Goal: Task Accomplishment & Management: Use online tool/utility

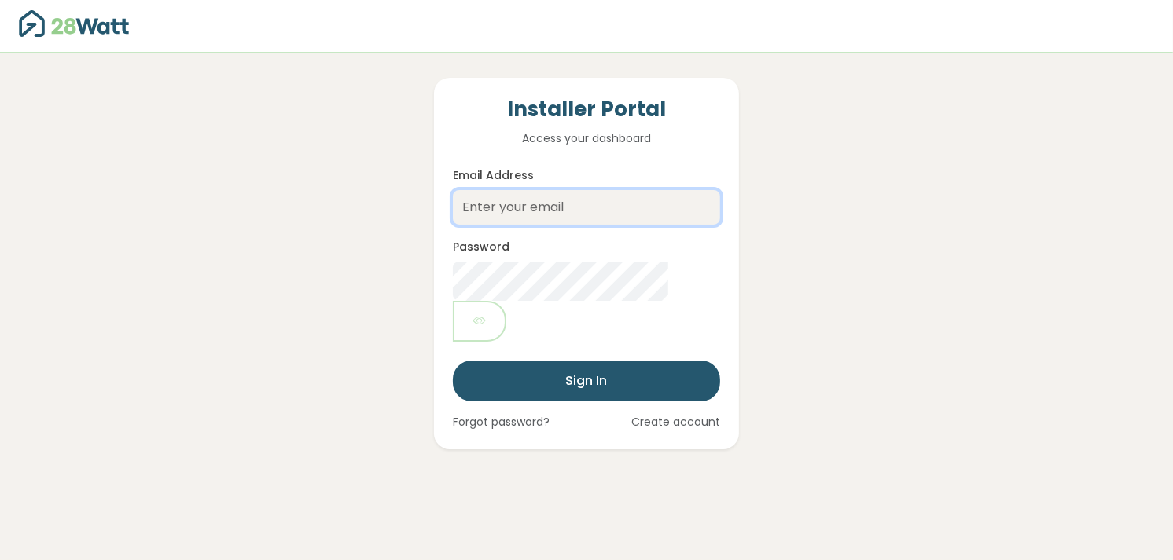
click at [500, 211] on input "Email Address" at bounding box center [586, 207] width 267 height 35
type input "ray@lmselectrical.com.au"
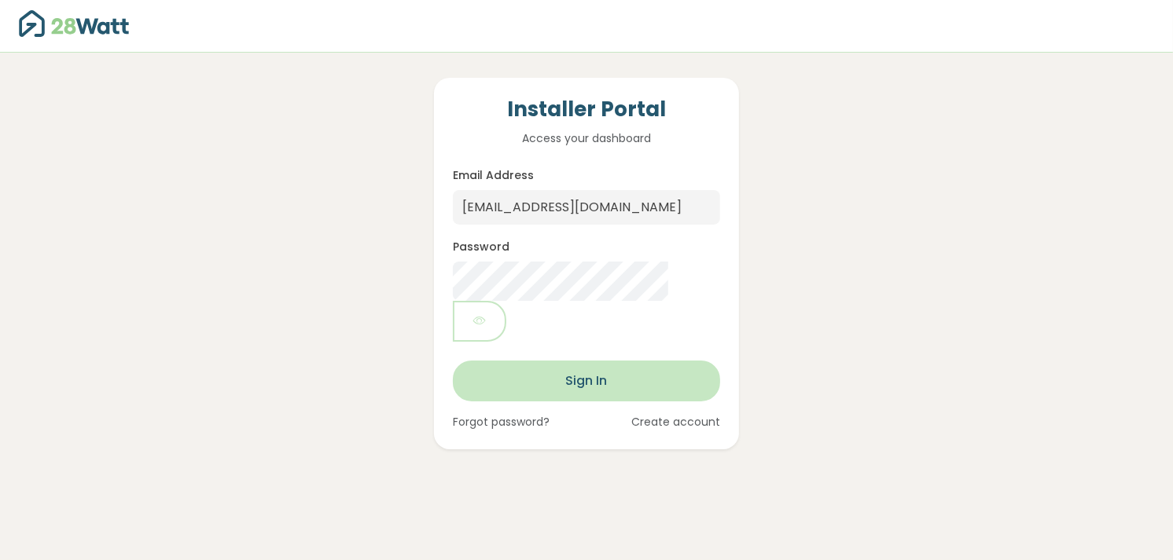
click at [586, 361] on button "Sign In" at bounding box center [586, 381] width 267 height 41
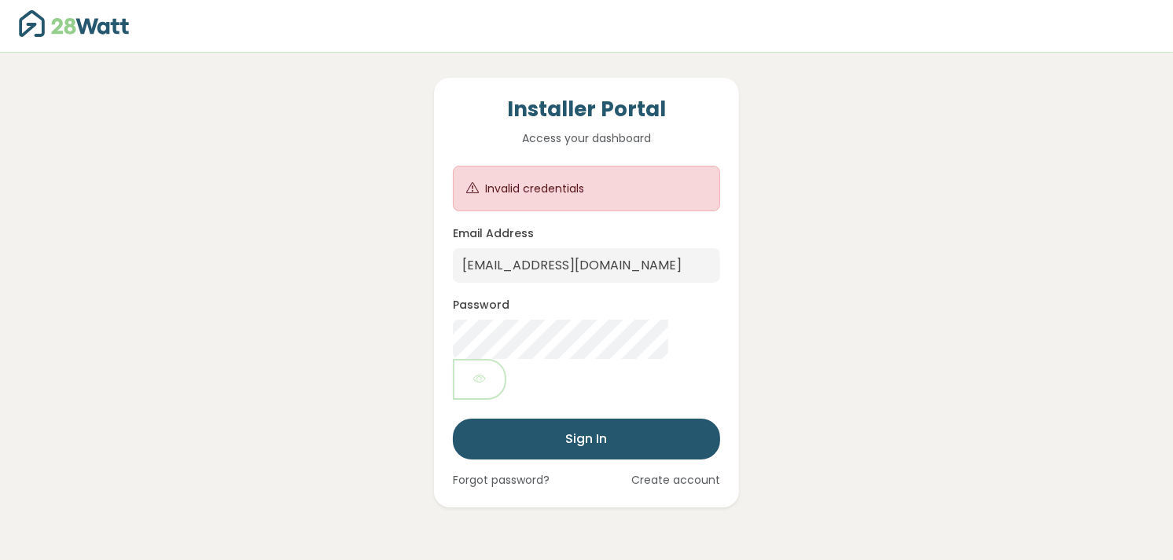
click at [658, 472] on link "Create account" at bounding box center [675, 480] width 89 height 17
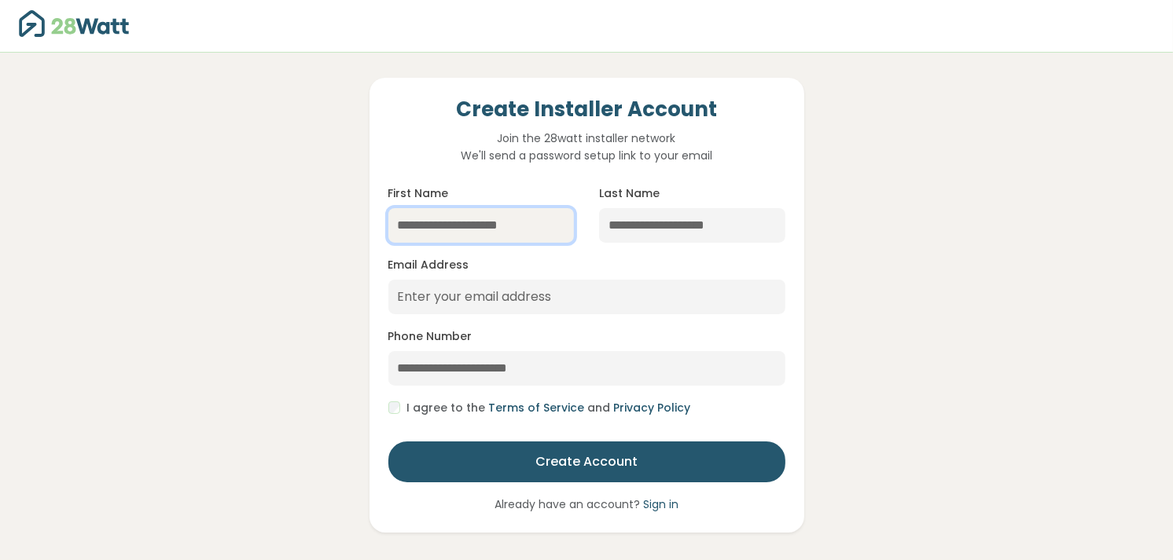
click at [515, 229] on input "First Name" at bounding box center [481, 225] width 186 height 35
type input "***"
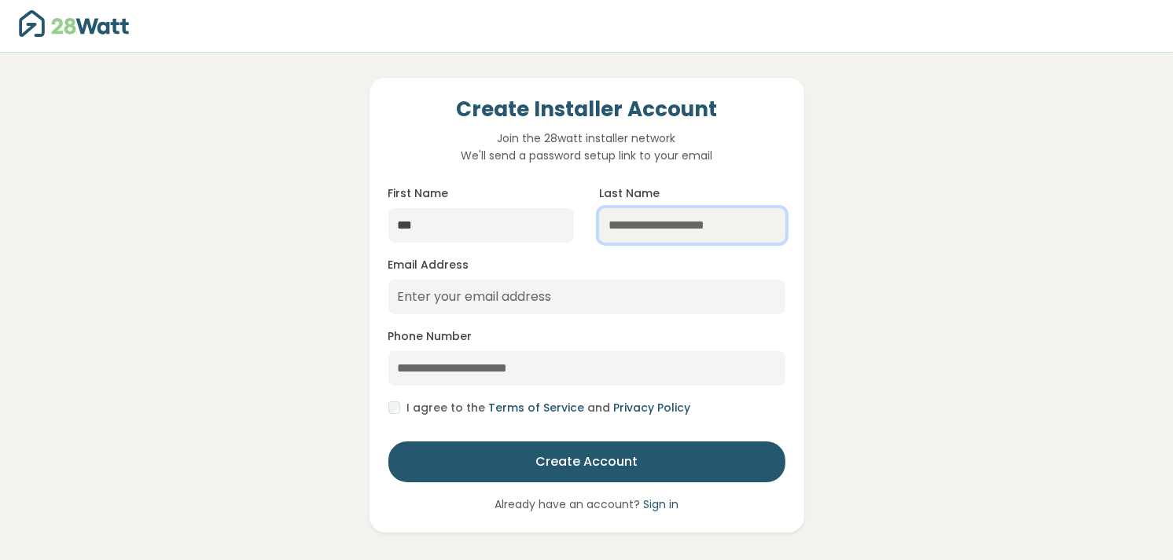
type input "******"
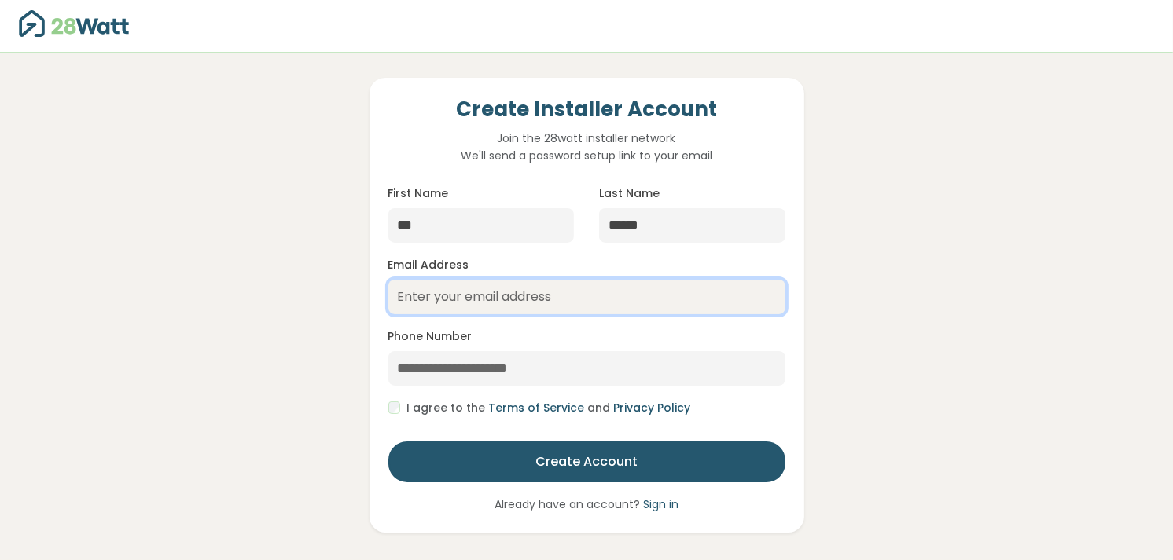
type input "[EMAIL_ADDRESS][DOMAIN_NAME]"
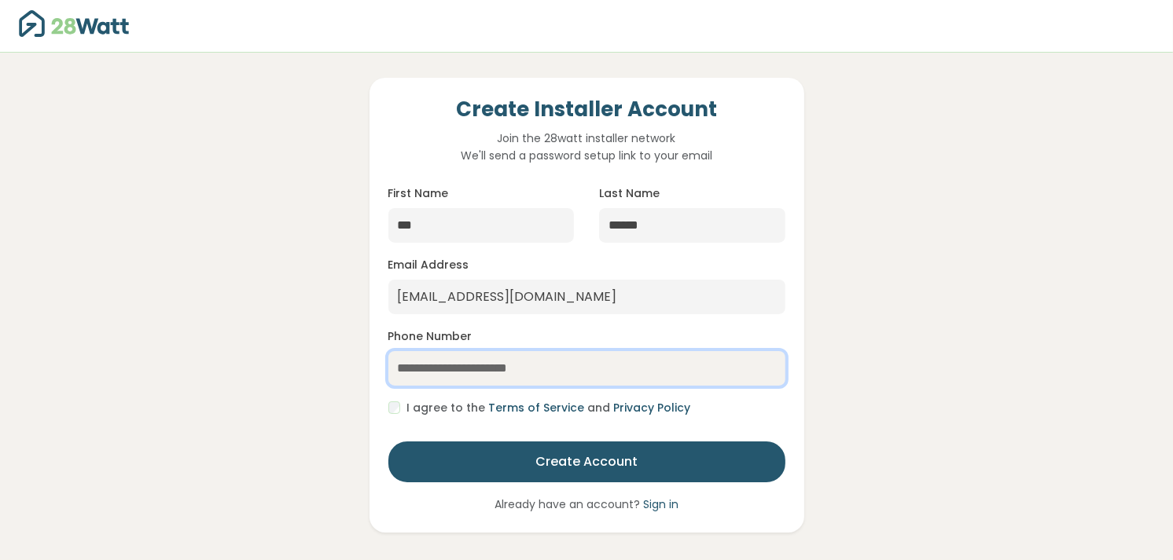
type input "**********"
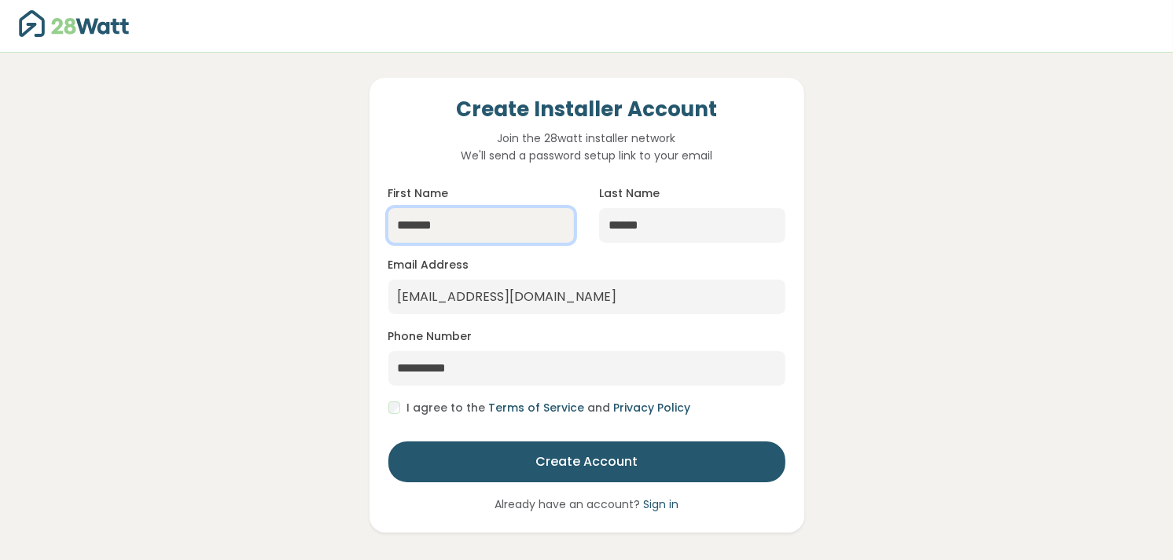
type input "*******"
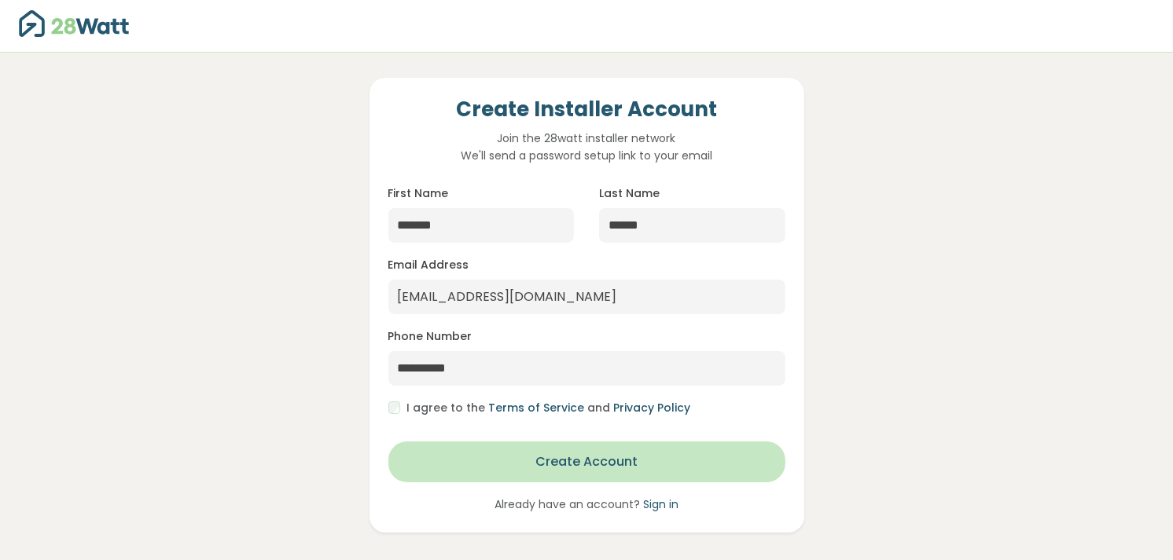
click at [593, 467] on button "Create Account" at bounding box center [586, 462] width 397 height 41
type input "**********"
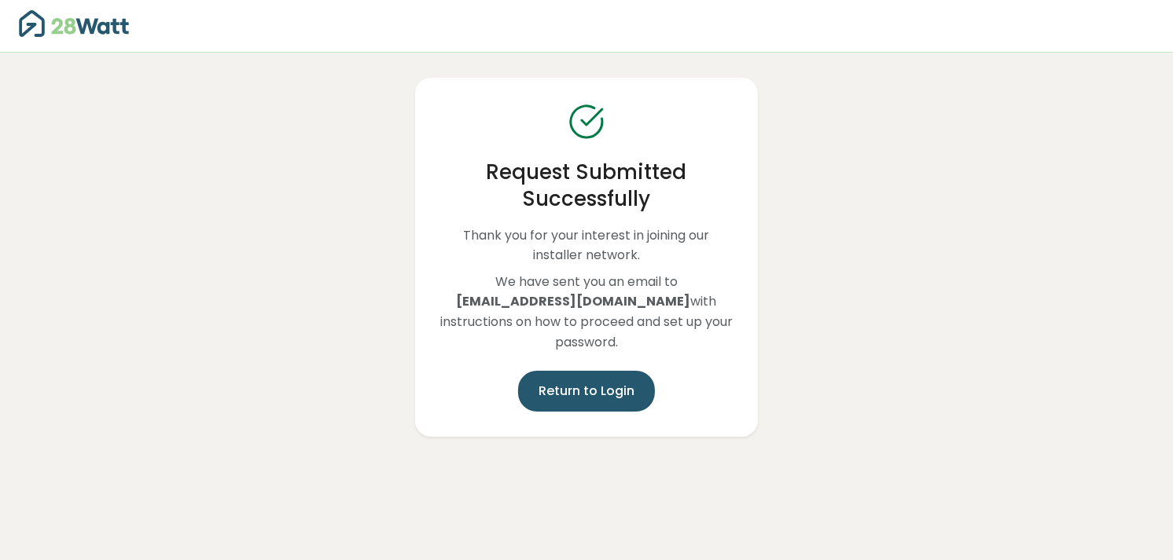
click at [577, 382] on button "Return to Login" at bounding box center [586, 391] width 137 height 41
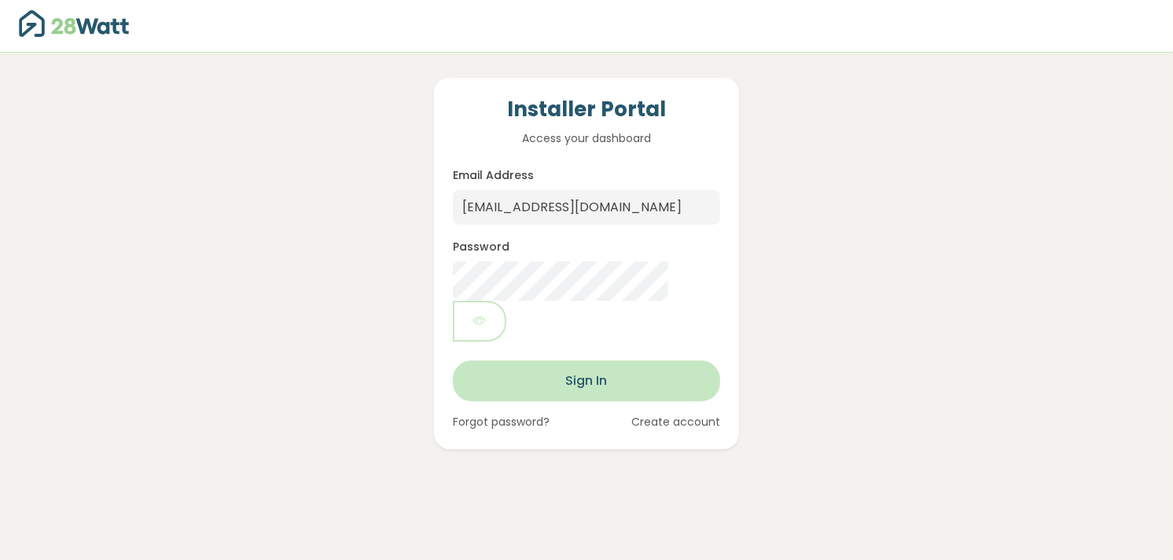
click at [575, 361] on button "Sign In" at bounding box center [586, 381] width 267 height 41
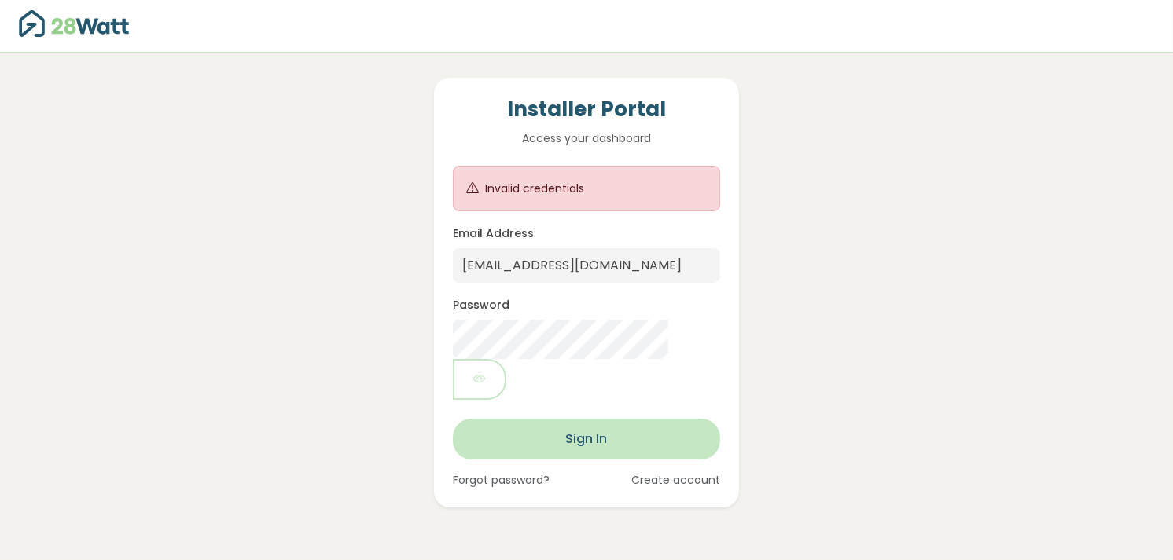
click at [575, 419] on button "Sign In" at bounding box center [586, 439] width 267 height 41
click at [561, 419] on button "Sign In" at bounding box center [586, 439] width 267 height 41
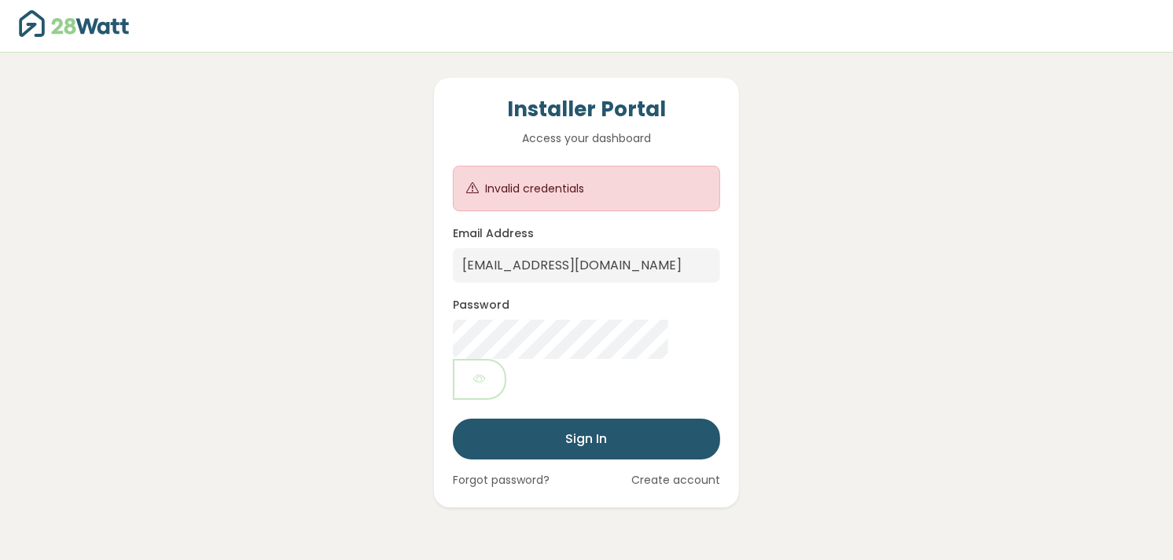
click at [898, 31] on div at bounding box center [586, 25] width 1173 height 39
click at [629, 419] on button "Sign In" at bounding box center [586, 439] width 267 height 41
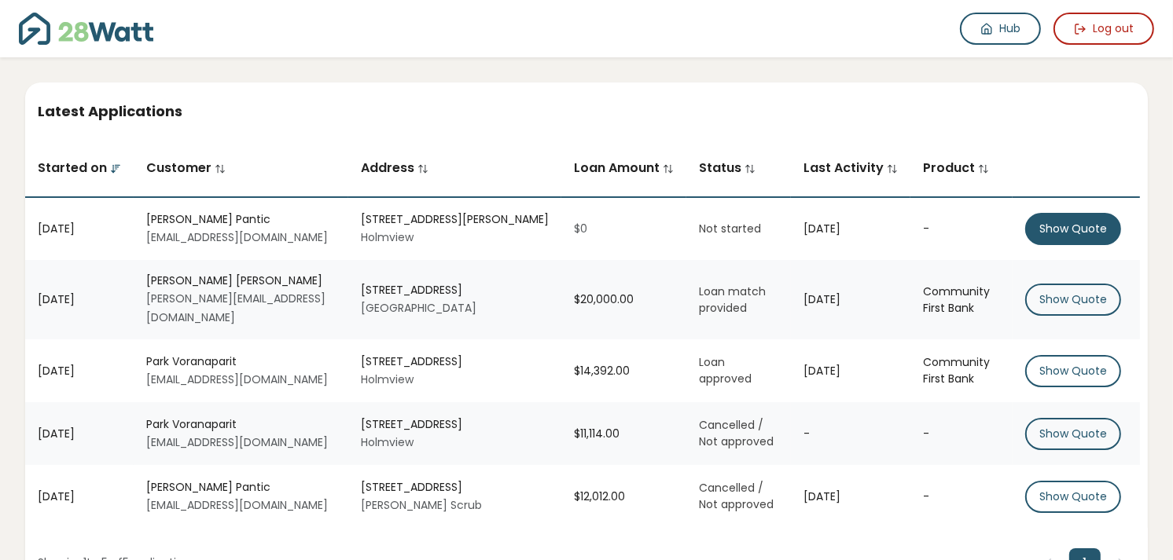
click at [1049, 233] on button "Show Quote" at bounding box center [1073, 229] width 96 height 32
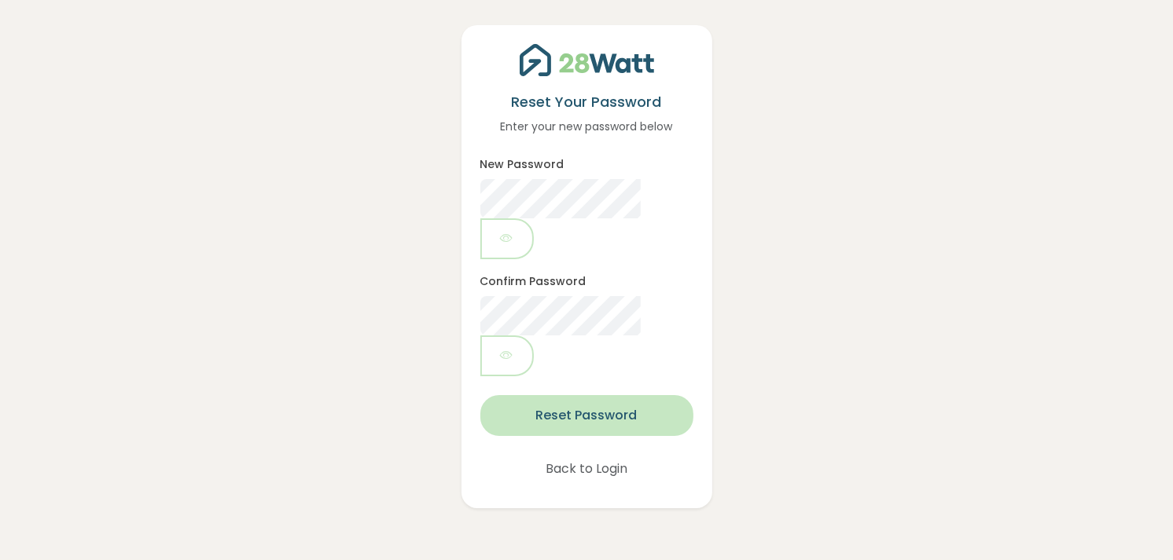
click at [595, 395] on button "Reset Password" at bounding box center [586, 415] width 213 height 41
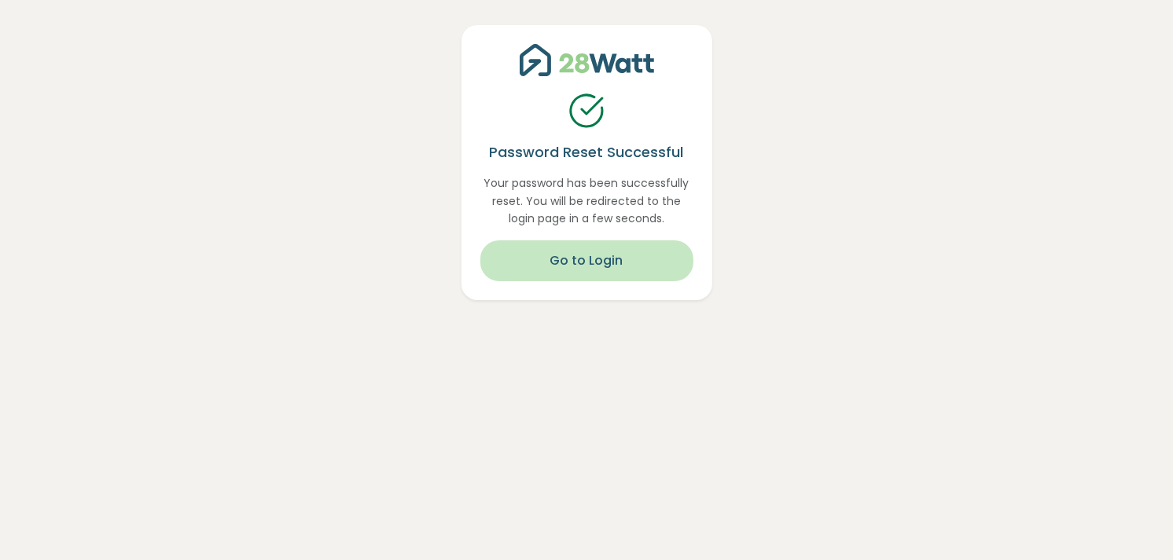
click at [587, 263] on button "Go to Login" at bounding box center [586, 261] width 213 height 41
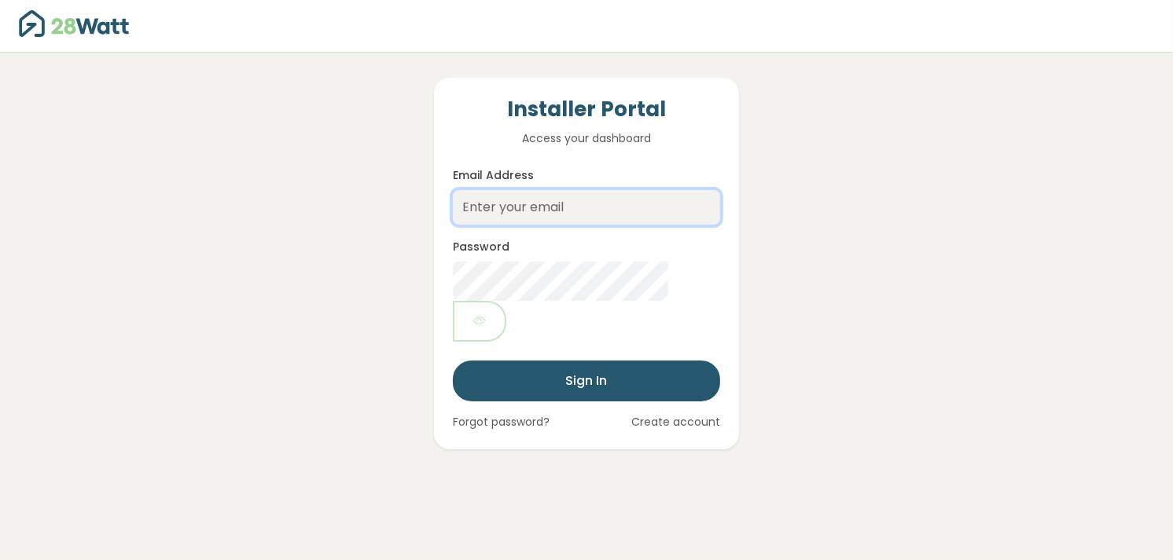
type input "ray@lmselectrical.com.au"
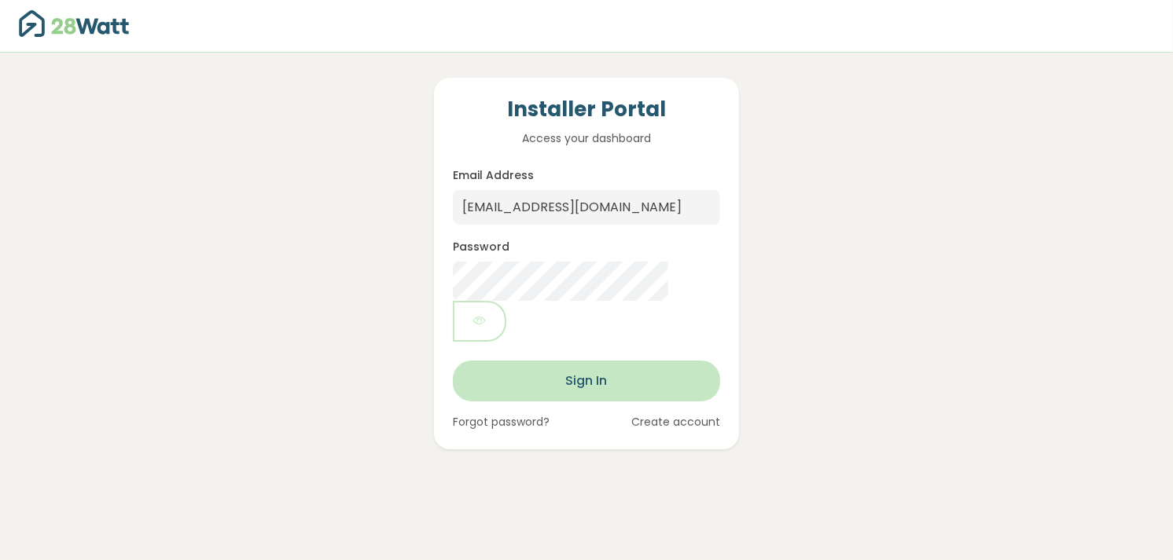
click at [569, 361] on button "Sign In" at bounding box center [586, 381] width 267 height 41
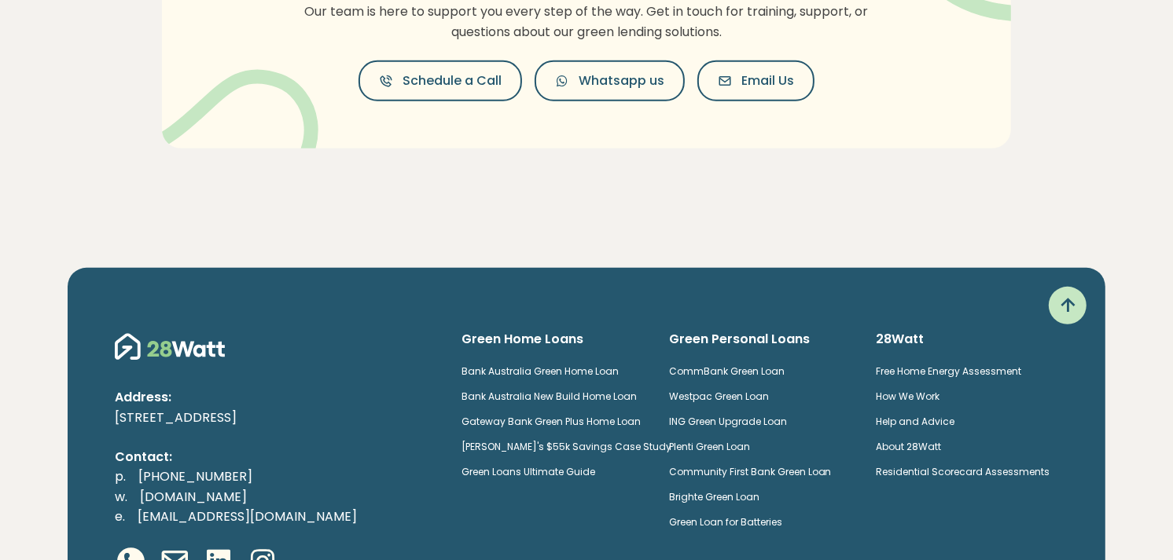
scroll to position [722, 0]
click at [939, 389] on link "How We Work" at bounding box center [908, 395] width 64 height 13
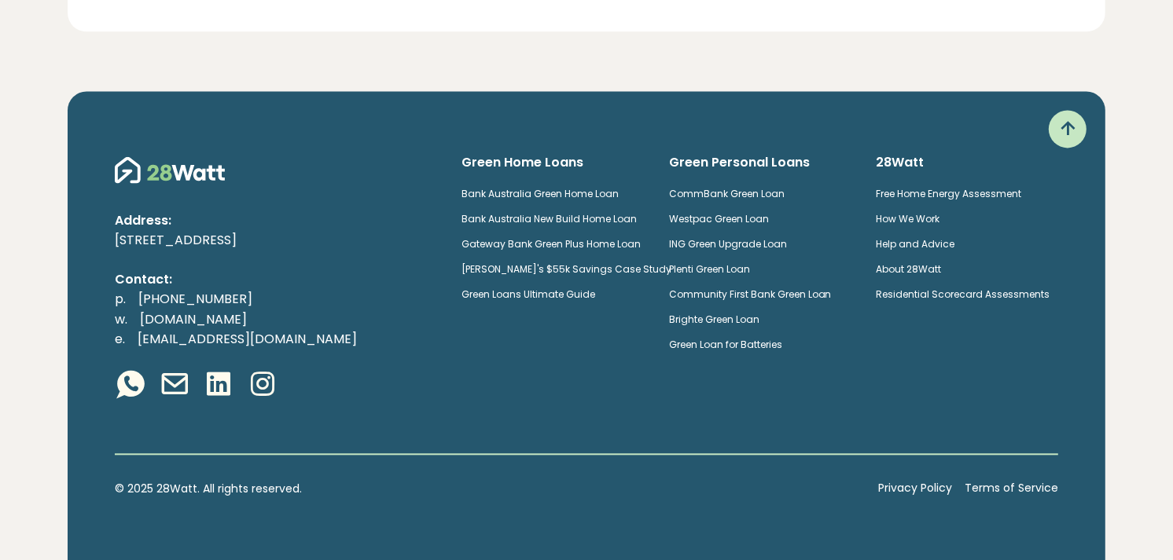
scroll to position [3344, 0]
click at [659, 270] on link "[PERSON_NAME]'s $55k Savings Case Study" at bounding box center [566, 269] width 210 height 13
click at [782, 346] on link "Green Loan for Batteries" at bounding box center [725, 344] width 113 height 13
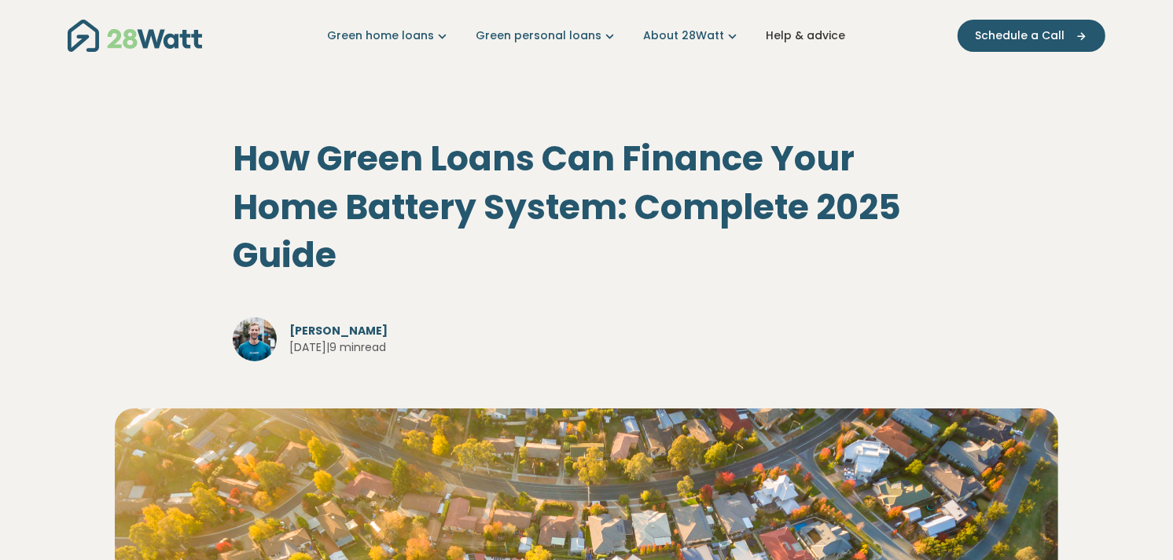
click at [805, 39] on link "Help & advice" at bounding box center [805, 36] width 79 height 17
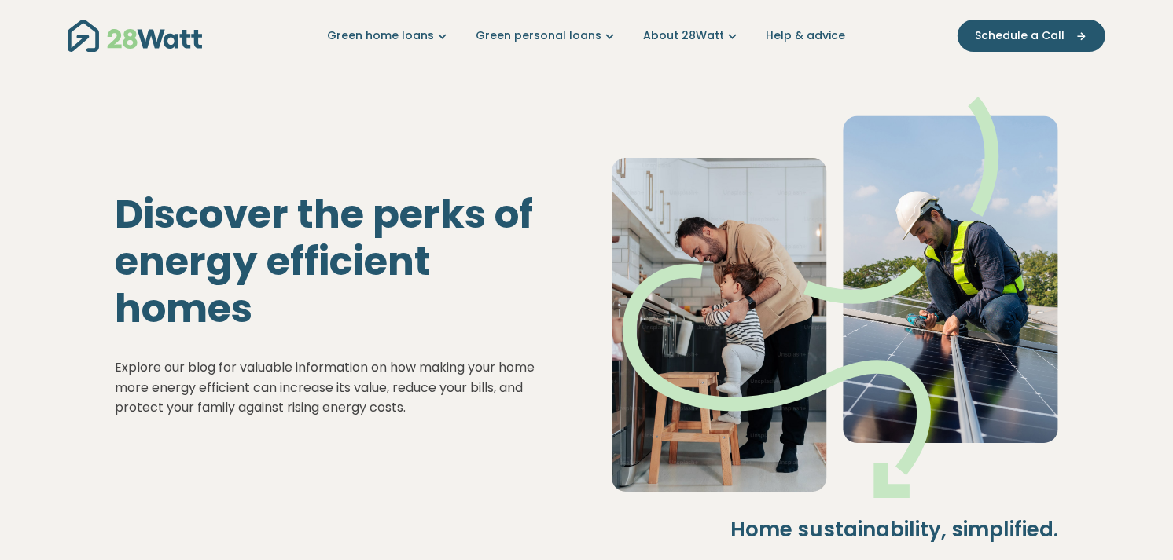
click at [124, 37] on img "Main navigation" at bounding box center [135, 36] width 134 height 32
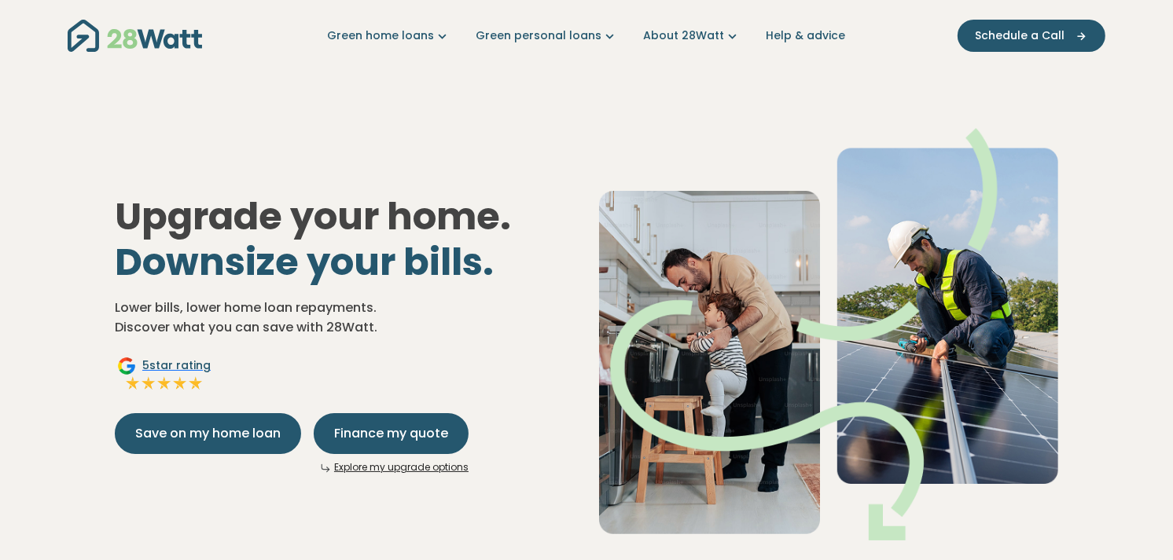
drag, startPoint x: 376, startPoint y: 100, endPoint x: 281, endPoint y: 145, distance: 105.1
click at [281, 145] on div "Upgrade your home. Downsize your bills. Lower bills, lower home loan repayments…" at bounding box center [586, 322] width 968 height 488
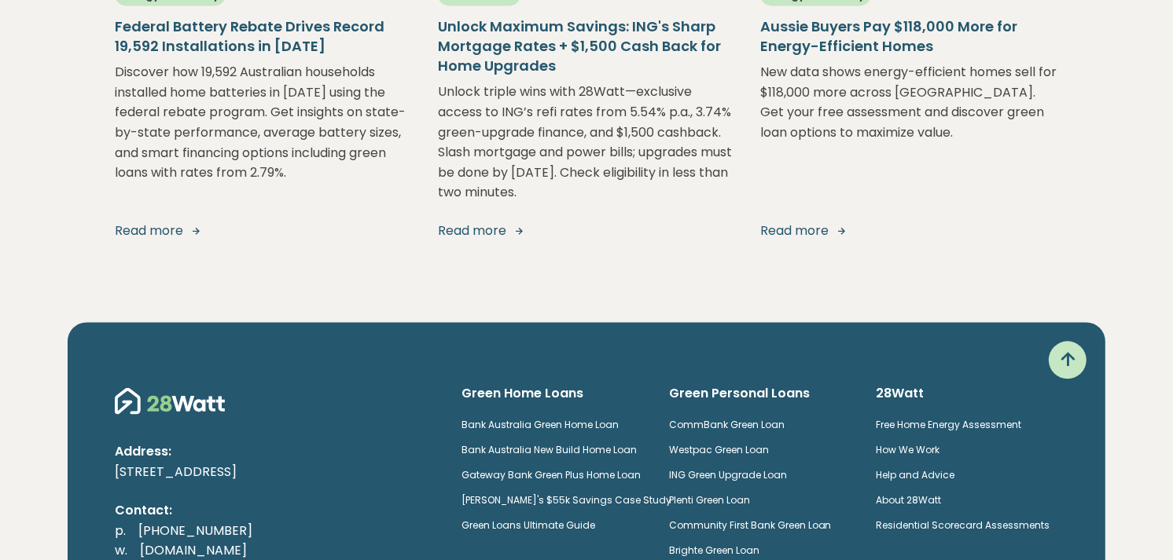
scroll to position [3256, 0]
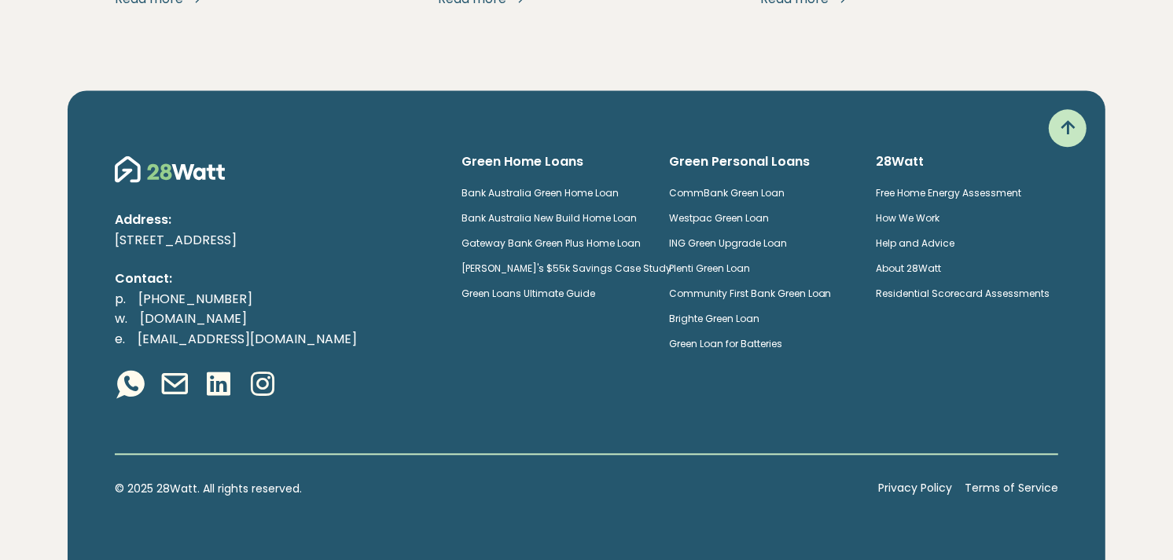
click at [1080, 130] on icon at bounding box center [1067, 128] width 25 height 25
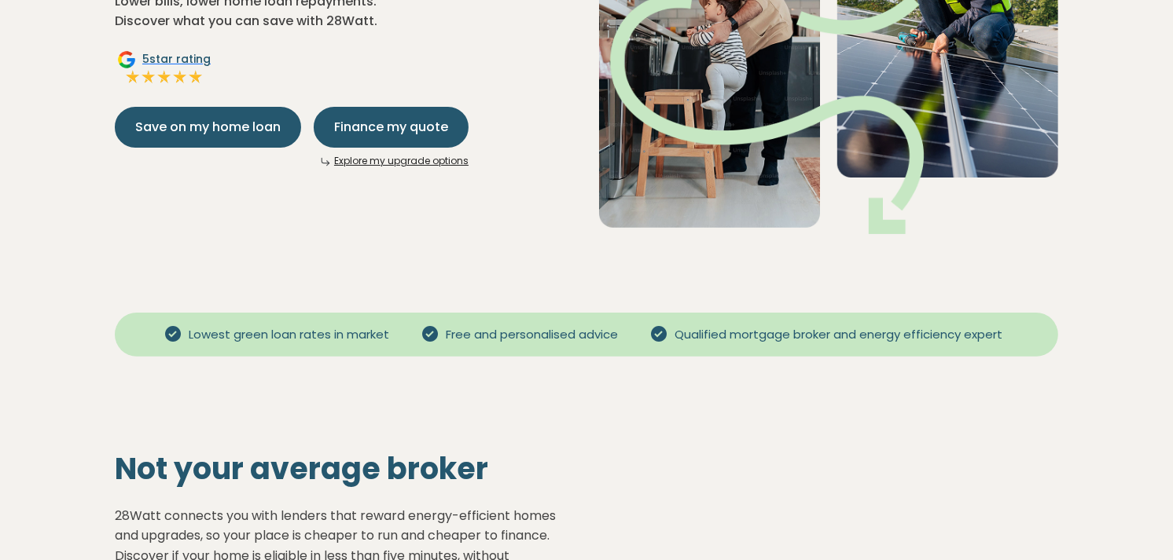
scroll to position [0, 0]
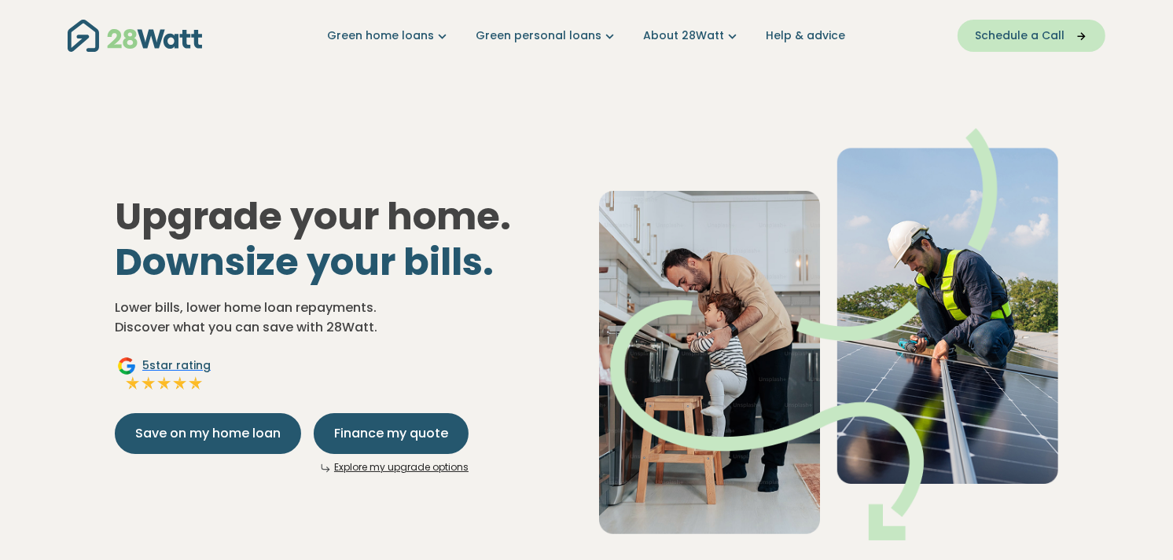
click at [1050, 46] on button "Schedule a Call" at bounding box center [1031, 36] width 148 height 32
click at [812, 32] on link "Help & advice" at bounding box center [805, 36] width 79 height 17
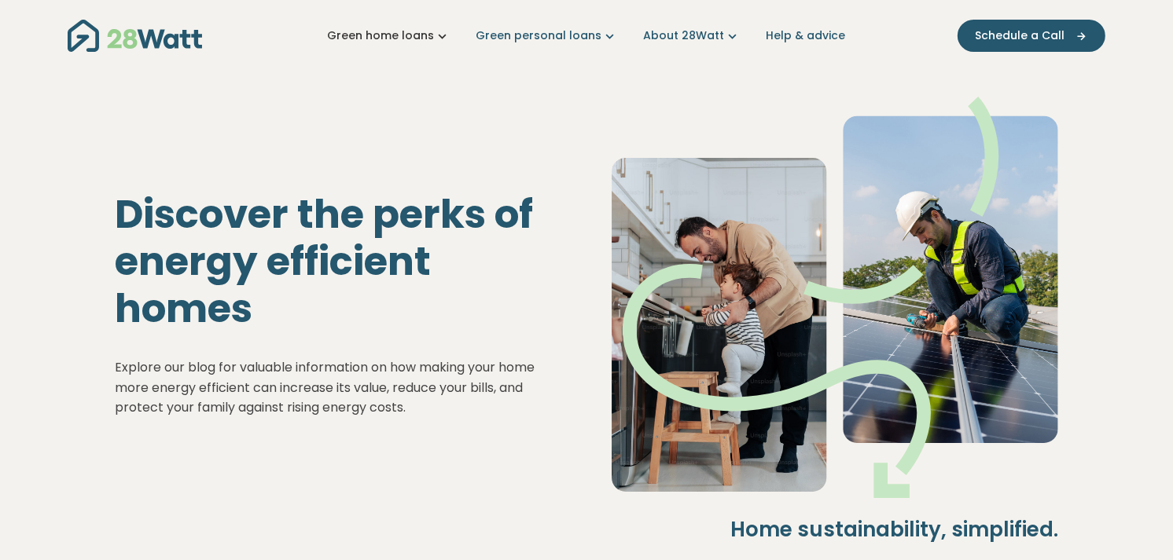
click at [384, 36] on link "Green home loans" at bounding box center [388, 36] width 123 height 17
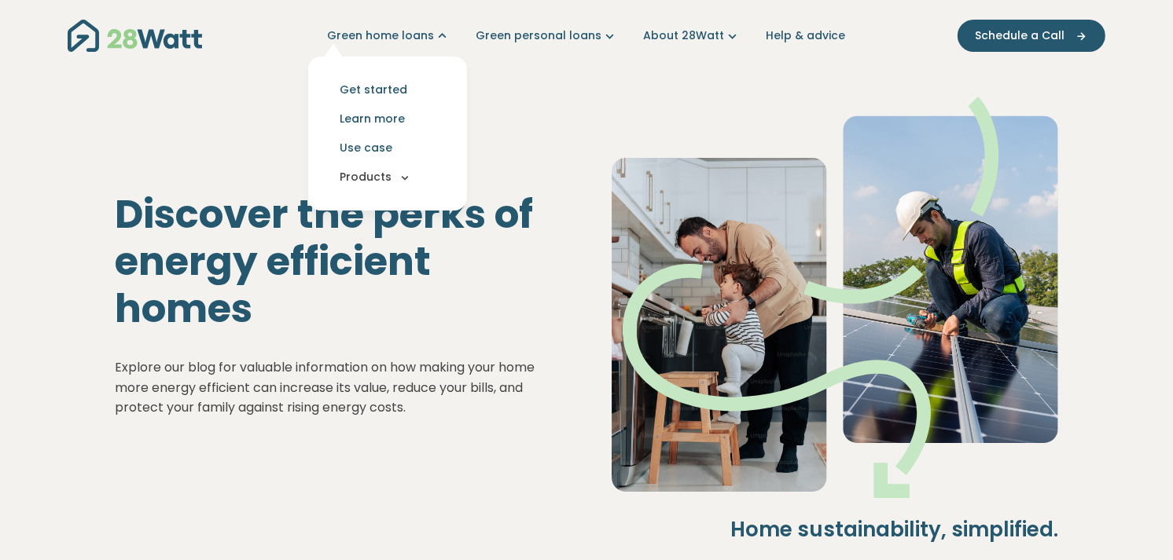
click at [388, 186] on button "Products" at bounding box center [388, 177] width 134 height 29
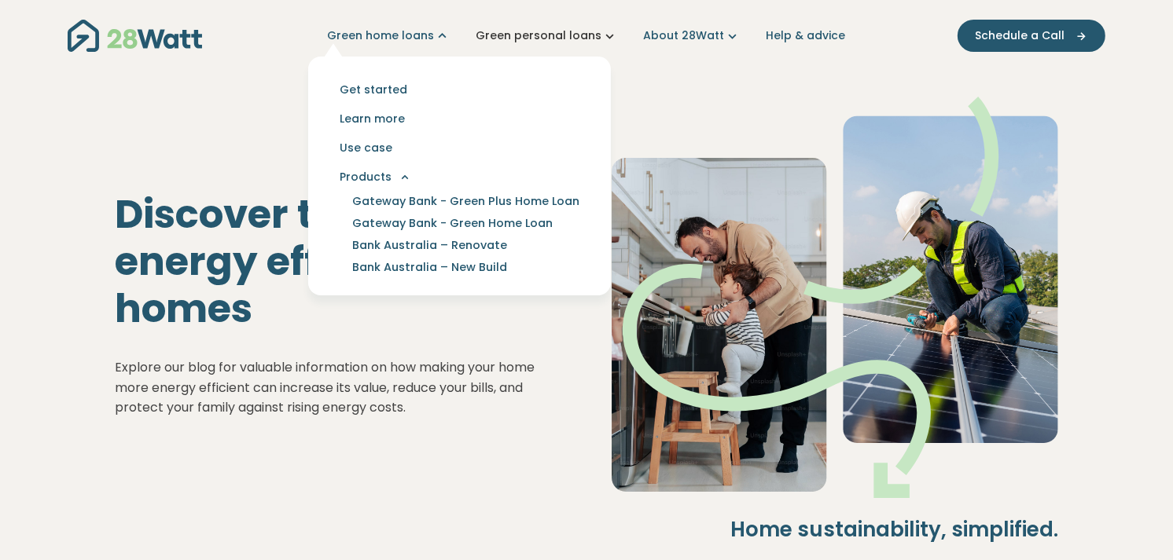
click at [540, 38] on link "Green personal loans" at bounding box center [547, 36] width 142 height 17
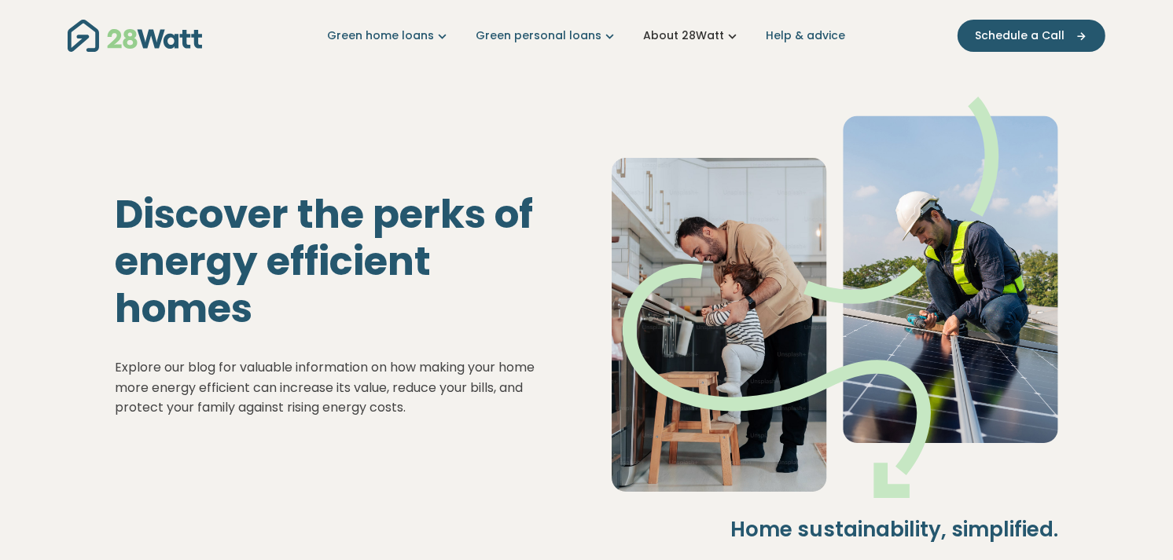
click at [692, 40] on link "About 28Watt" at bounding box center [691, 36] width 97 height 17
click at [831, 57] on div "Green home loans Get started Learn more Use case Products Green personal loans …" at bounding box center [587, 36] width 1038 height 72
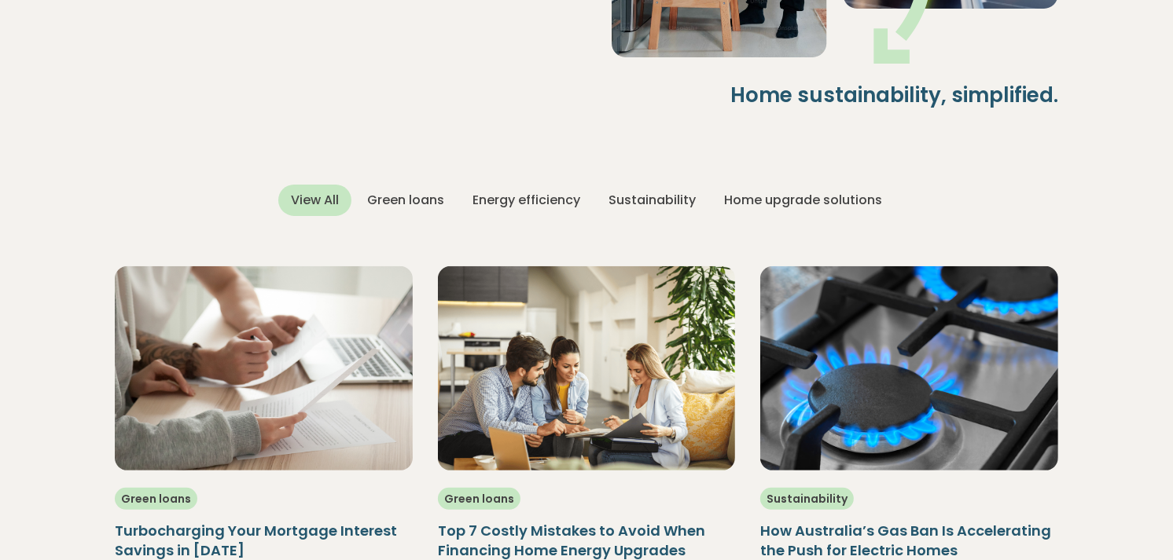
scroll to position [436, 0]
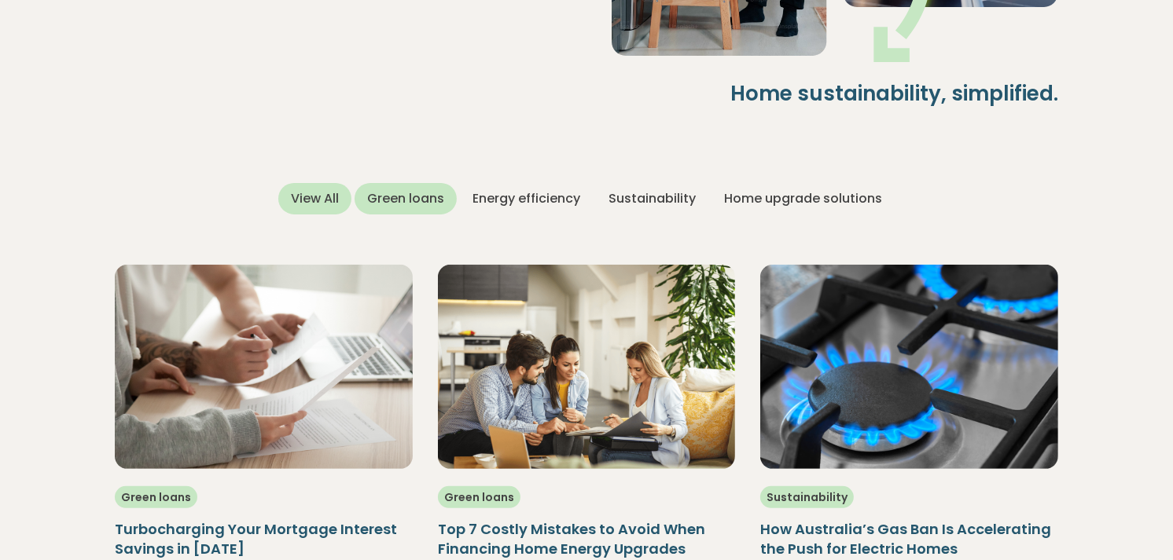
click at [413, 215] on div "Green loans" at bounding box center [405, 198] width 102 height 31
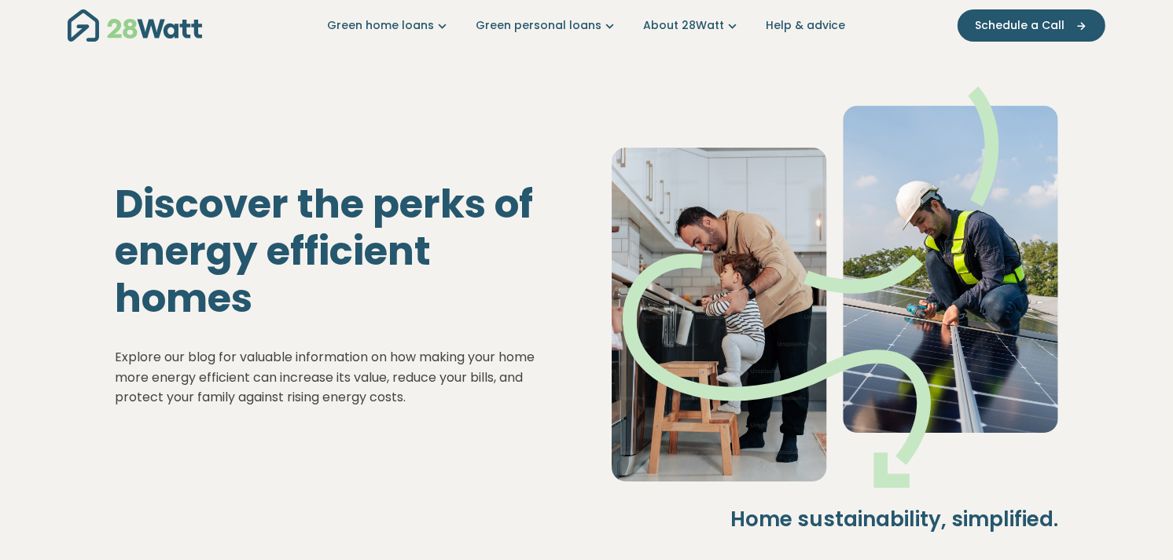
scroll to position [0, 0]
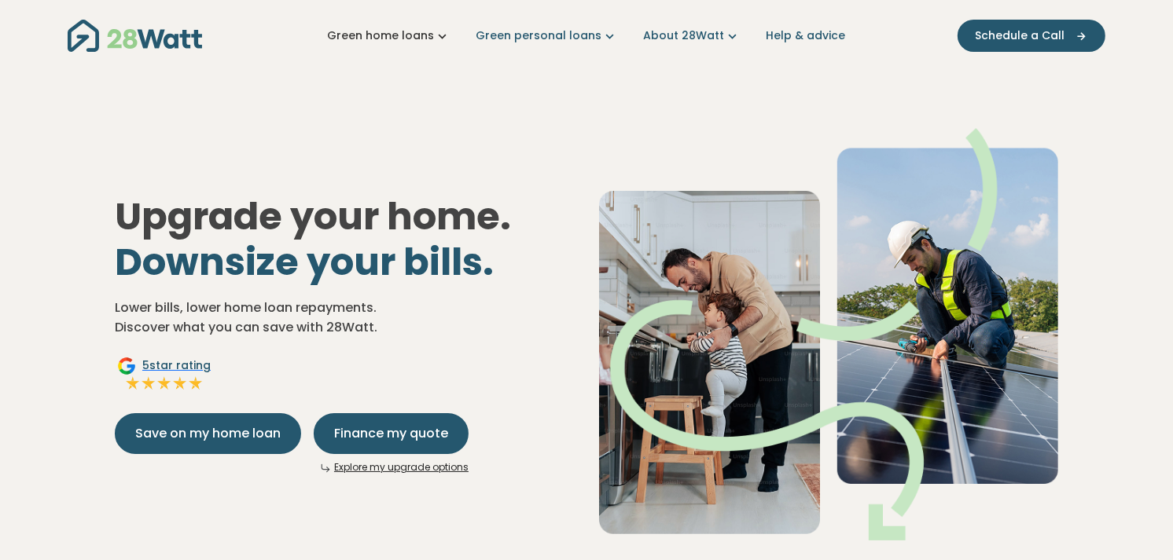
click at [395, 39] on link "Green home loans" at bounding box center [388, 36] width 123 height 17
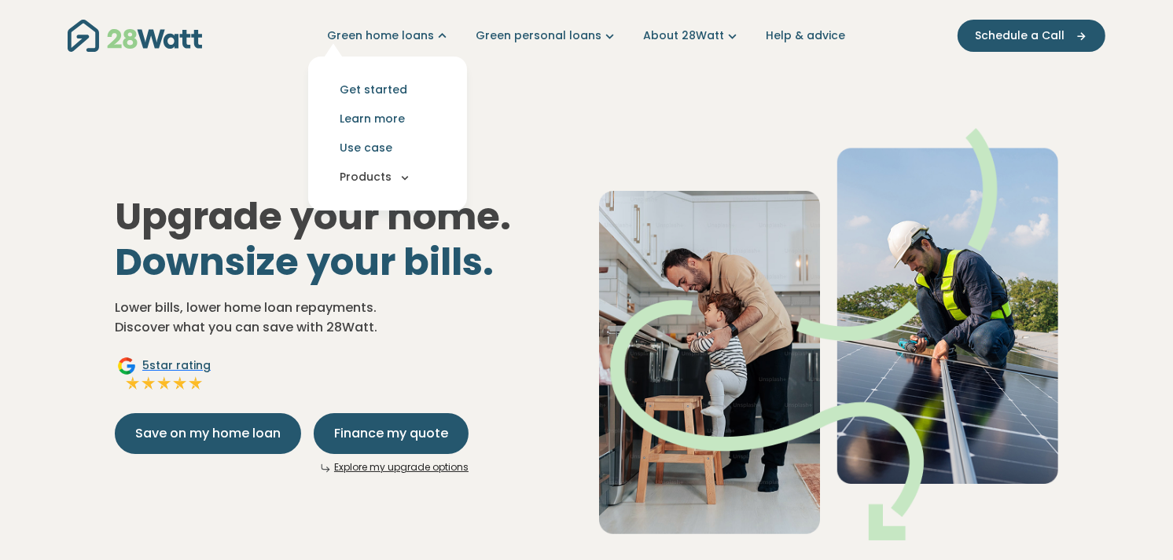
click at [405, 189] on button "Products" at bounding box center [388, 177] width 134 height 29
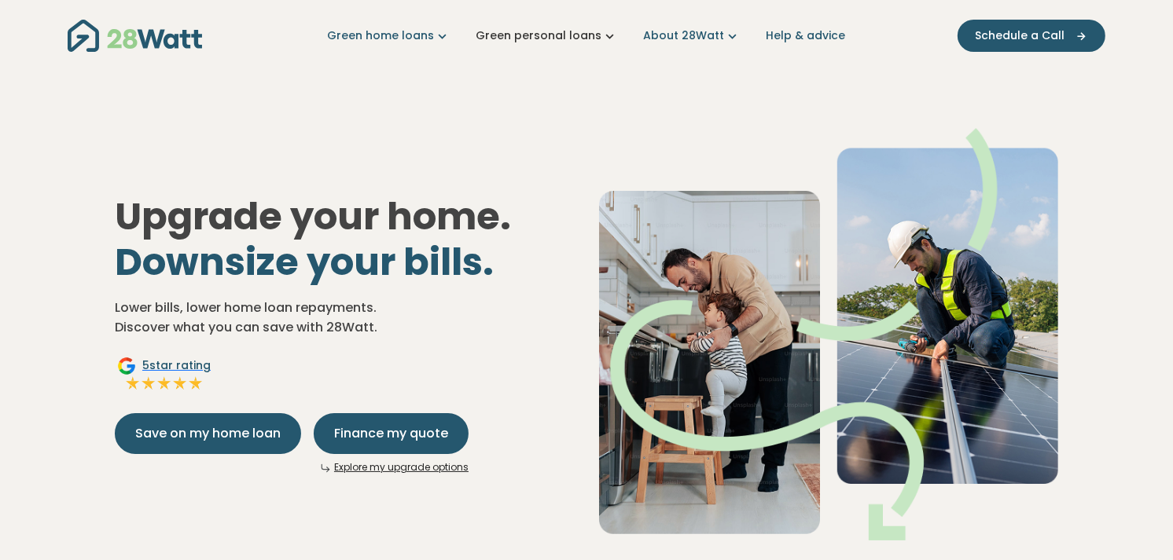
click at [579, 32] on link "Green personal loans" at bounding box center [547, 36] width 142 height 17
click at [667, 37] on link "About 28Watt" at bounding box center [691, 36] width 97 height 17
click at [783, 36] on link "Help & advice" at bounding box center [805, 36] width 79 height 17
click at [405, 38] on link "Green home loans" at bounding box center [388, 36] width 123 height 17
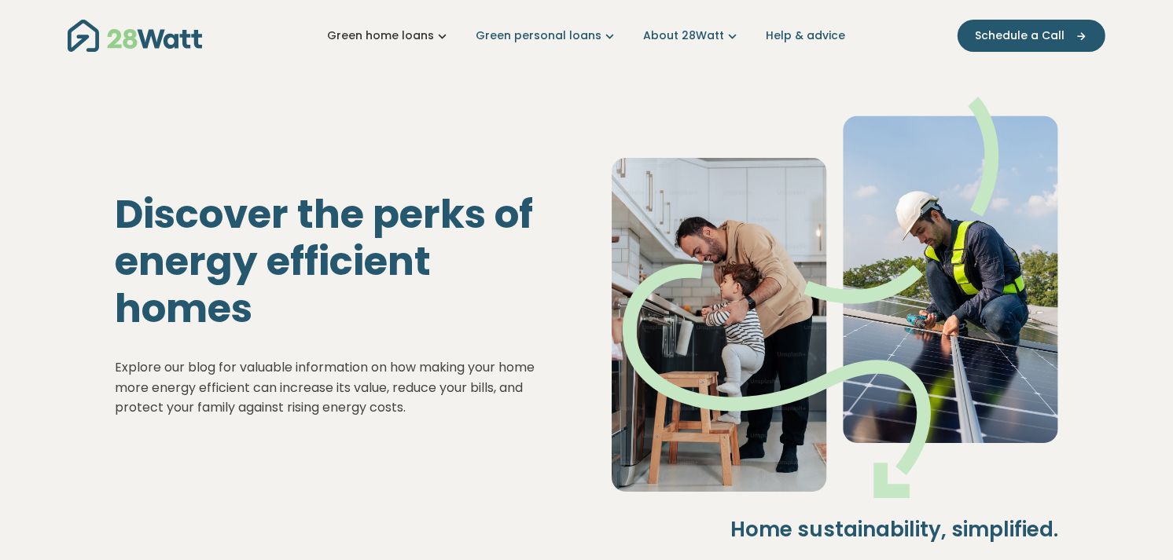
click at [413, 38] on link "Green home loans" at bounding box center [388, 36] width 123 height 17
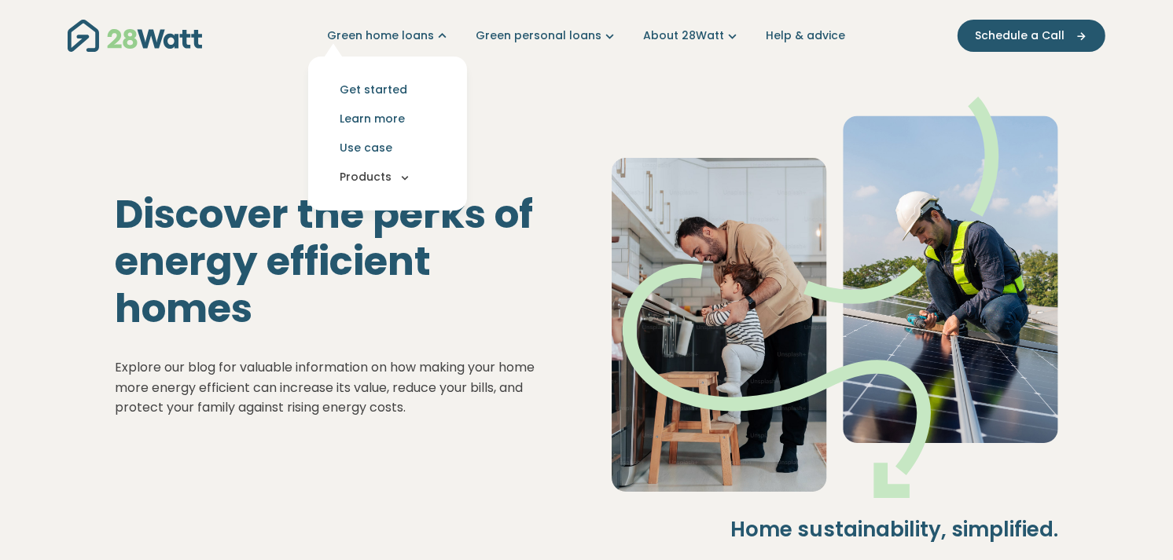
click at [405, 179] on button "Products" at bounding box center [388, 177] width 134 height 29
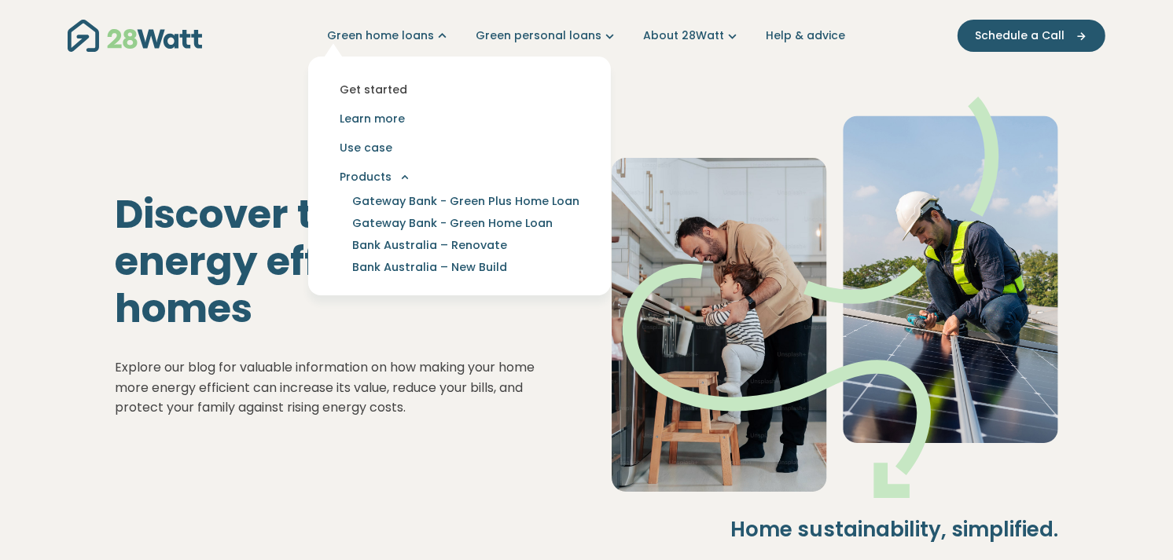
click at [402, 88] on link "Get started" at bounding box center [459, 89] width 277 height 29
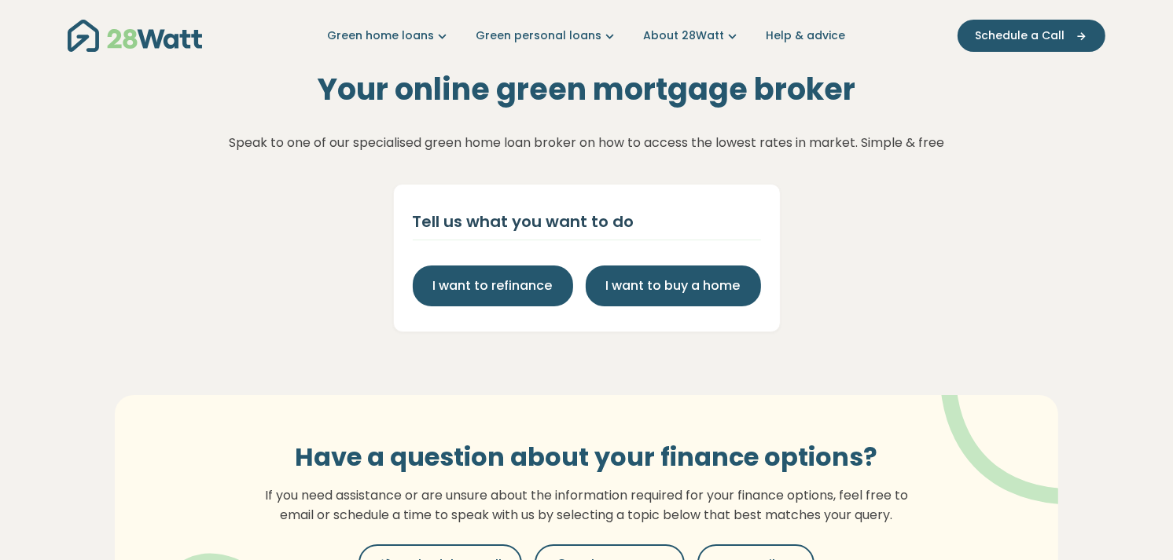
click at [92, 35] on img "Main navigation" at bounding box center [135, 36] width 134 height 32
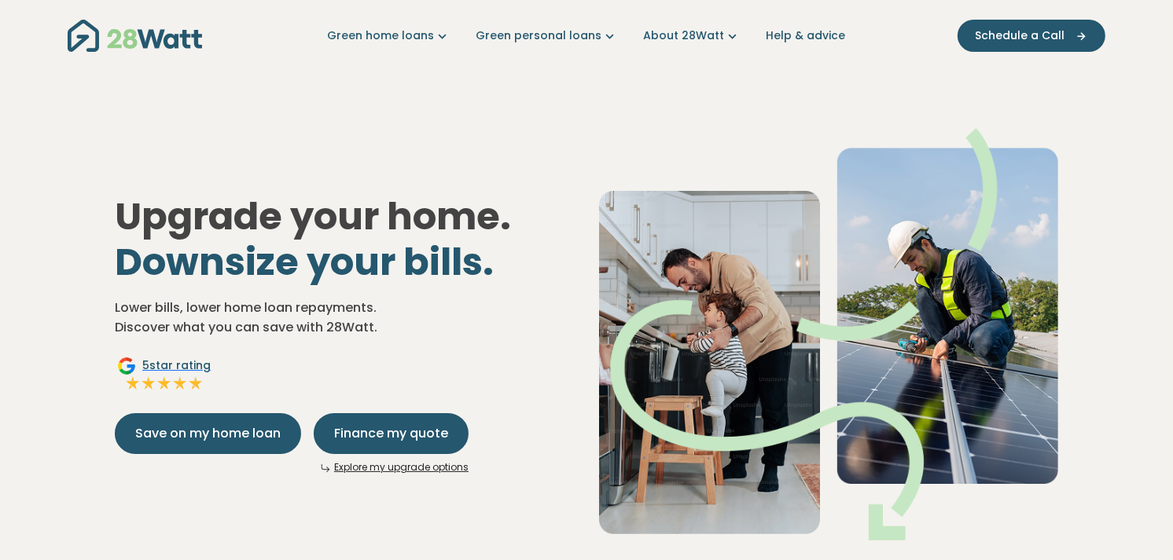
click at [89, 38] on img "Main navigation" at bounding box center [135, 36] width 134 height 32
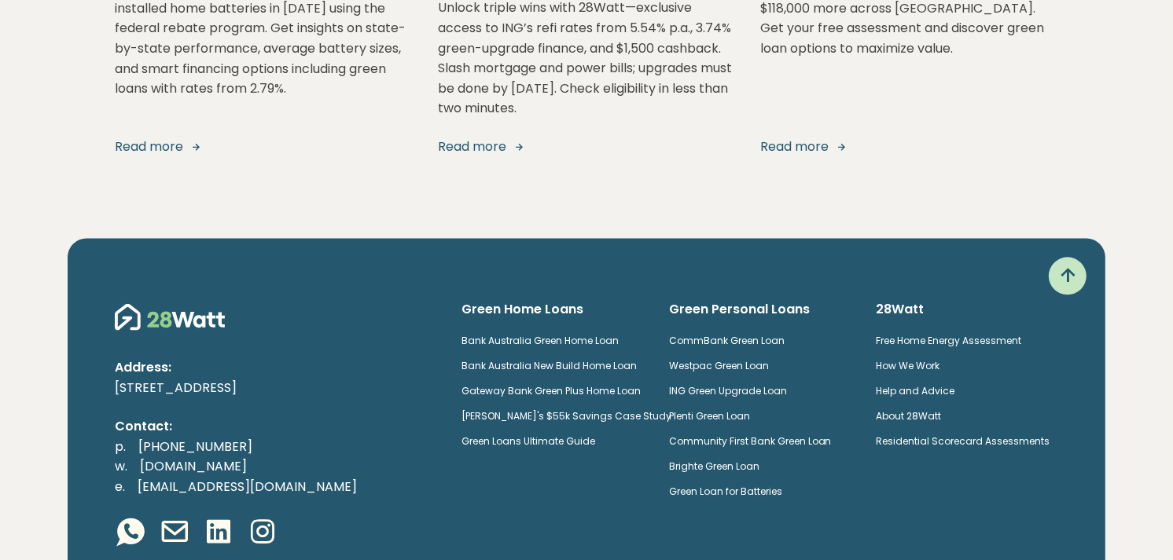
scroll to position [3256, 0]
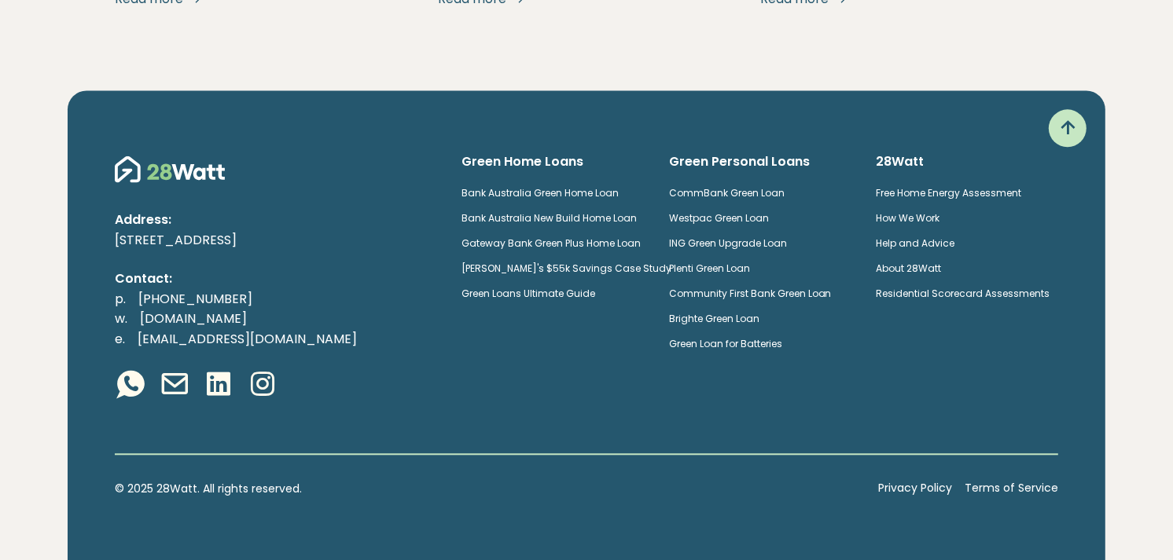
click at [1080, 134] on icon at bounding box center [1067, 128] width 25 height 25
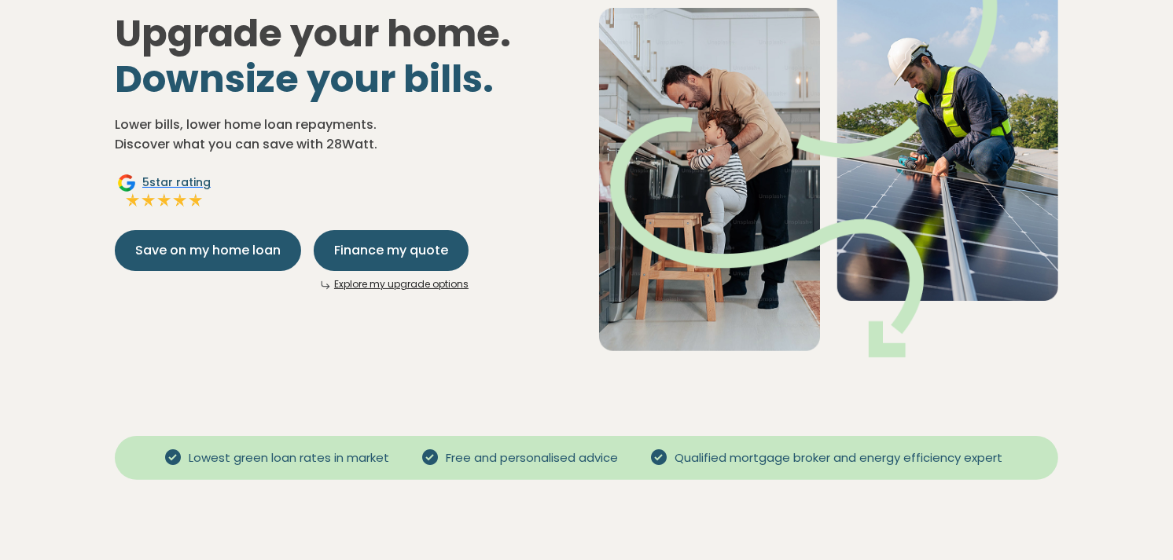
scroll to position [0, 0]
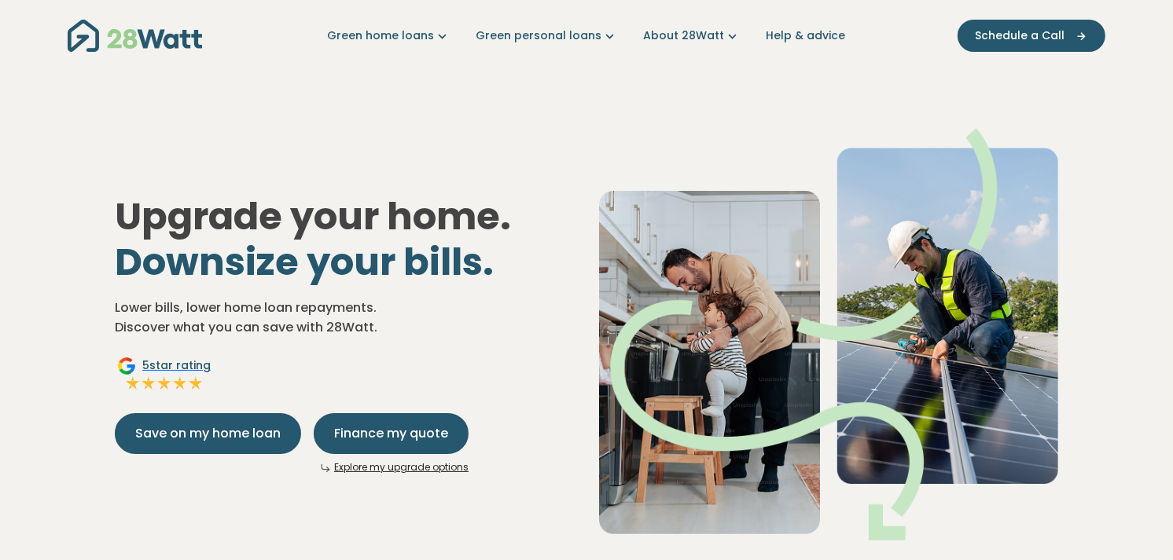
drag, startPoint x: 1022, startPoint y: 0, endPoint x: 885, endPoint y: 19, distance: 138.1
click at [885, 19] on nav "Green home loans Get started Learn more Use case Products Green personal loans …" at bounding box center [587, 36] width 1038 height 40
click at [121, 39] on img "Main navigation" at bounding box center [135, 36] width 134 height 32
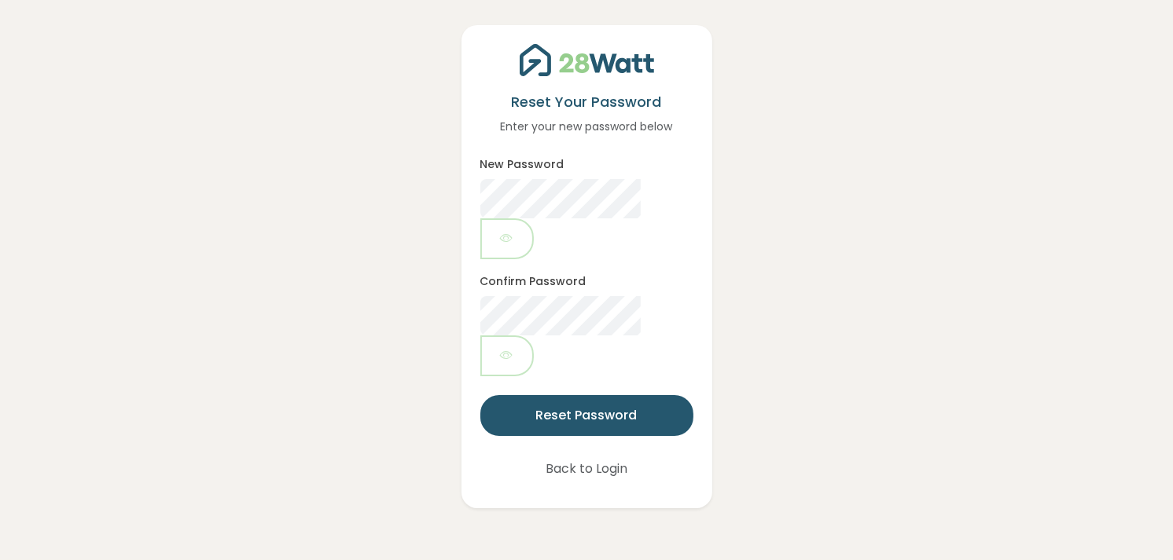
click at [608, 449] on button "Back to Login" at bounding box center [586, 469] width 123 height 41
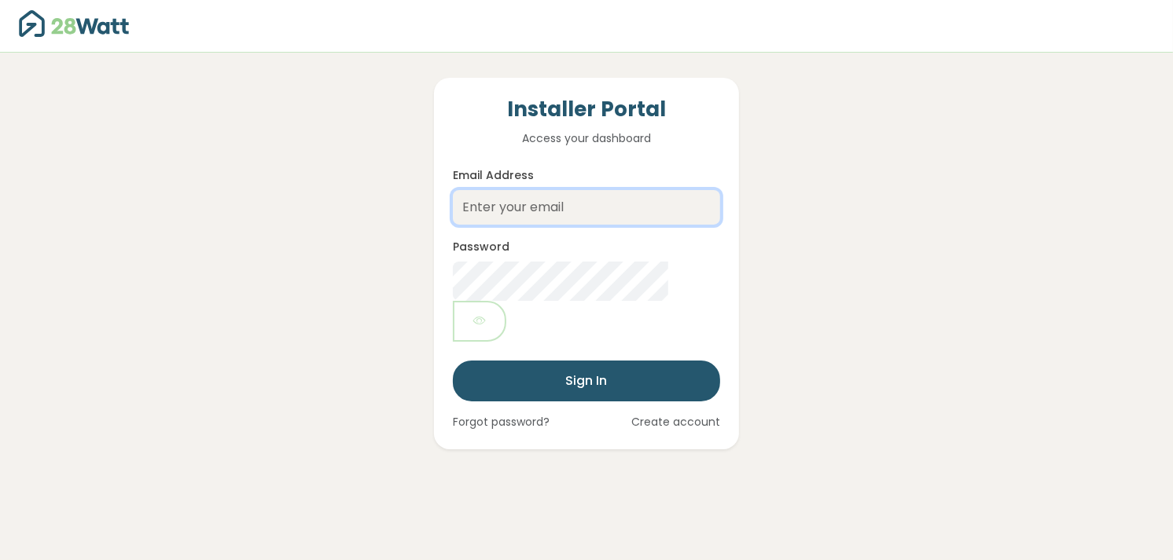
type input "[EMAIL_ADDRESS][DOMAIN_NAME]"
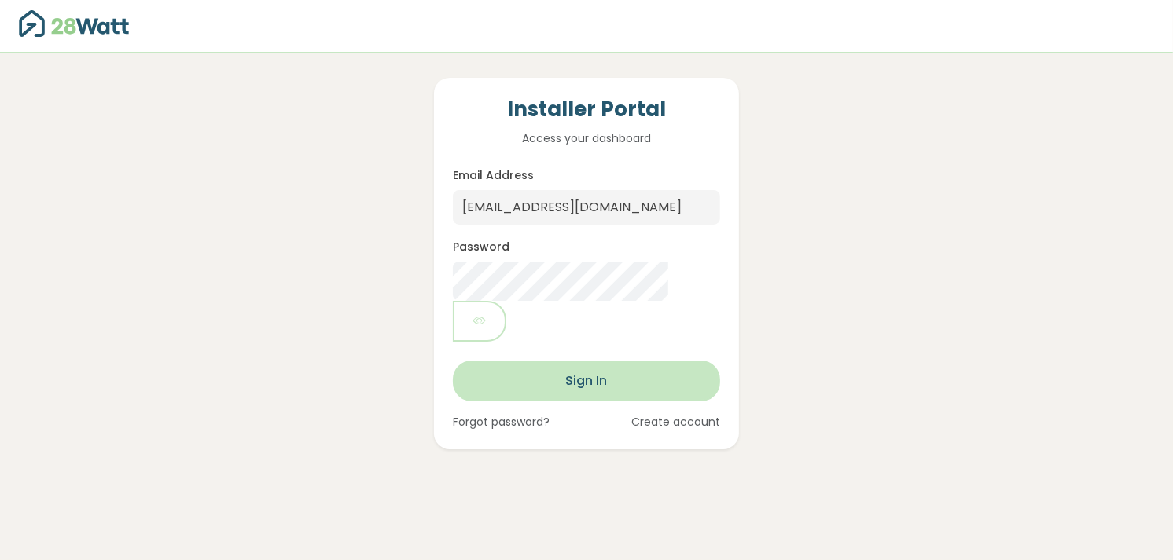
click at [587, 361] on button "Sign In" at bounding box center [586, 381] width 267 height 41
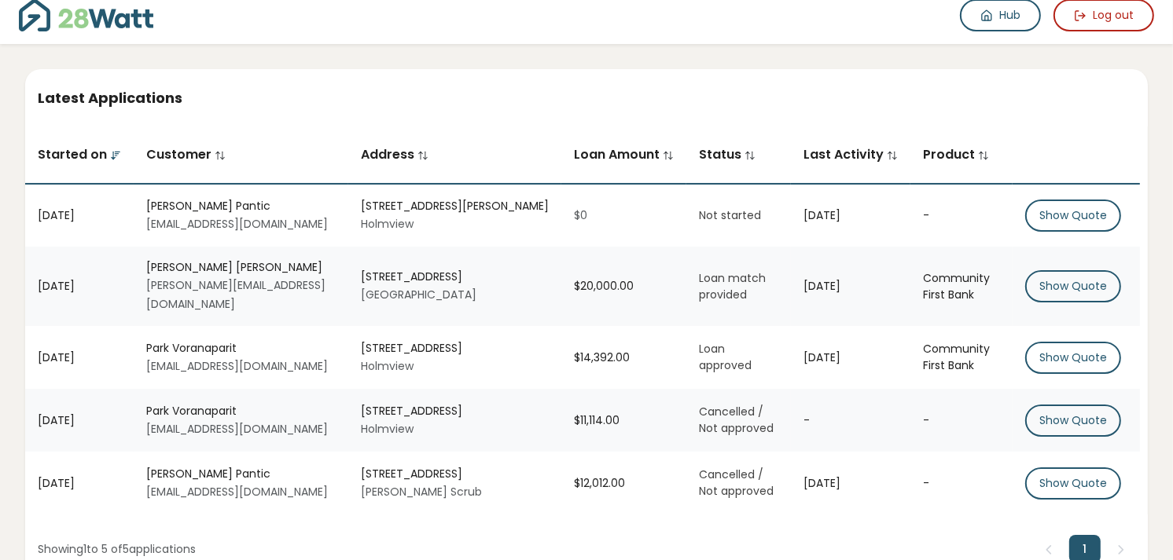
scroll to position [53, 0]
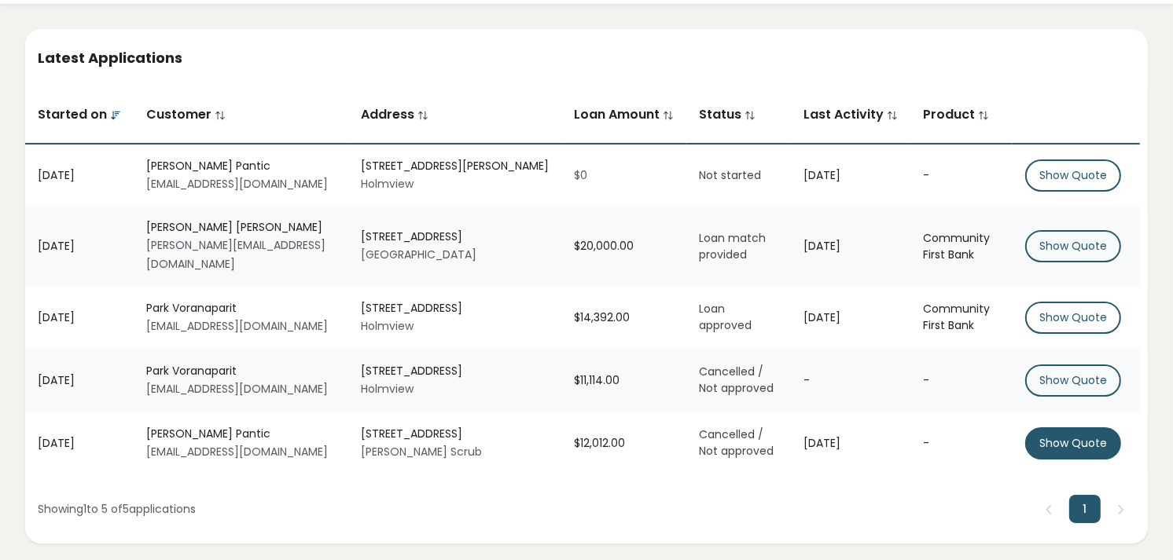
click at [1082, 428] on button "Show Quote" at bounding box center [1073, 444] width 96 height 32
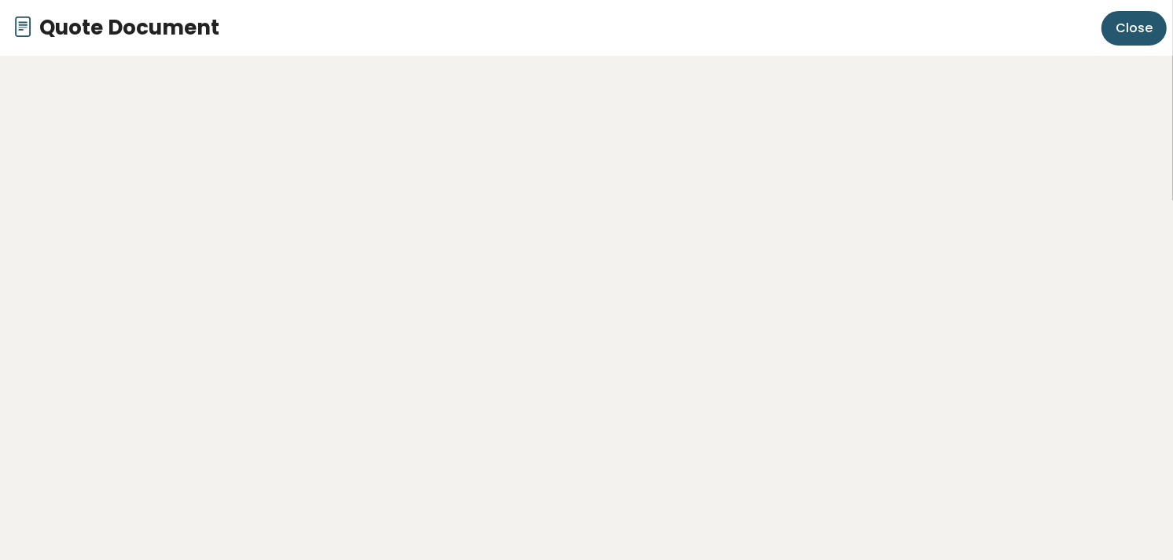
scroll to position [0, 0]
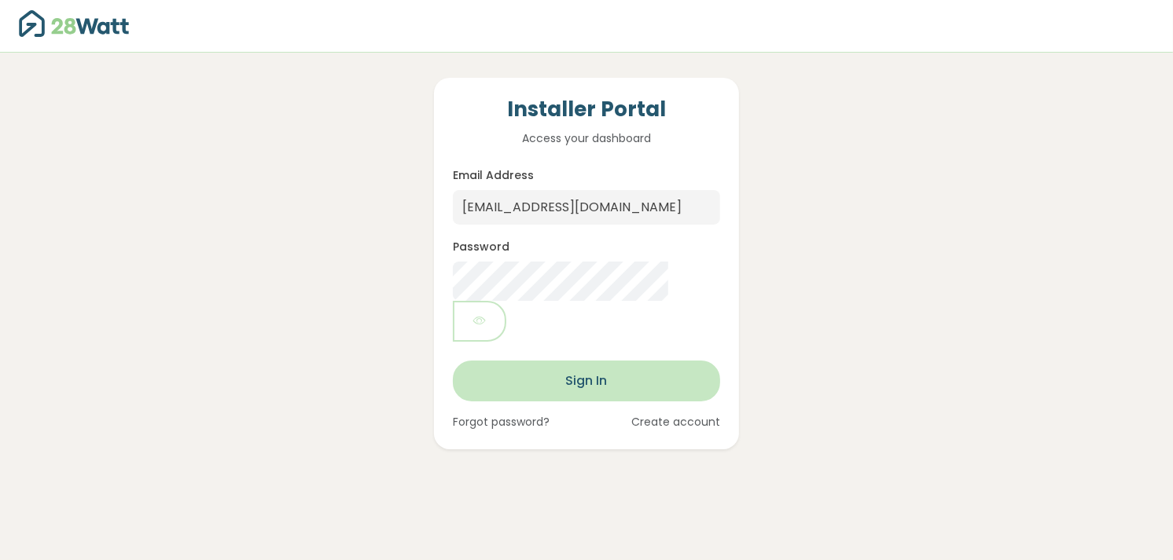
click at [611, 361] on button "Sign In" at bounding box center [586, 381] width 267 height 41
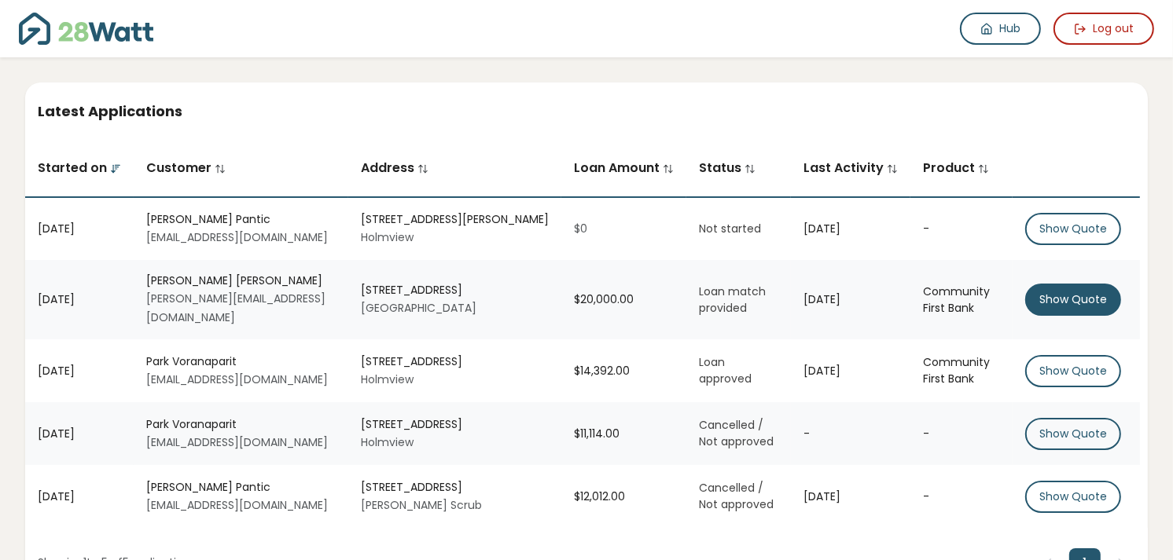
click at [1078, 300] on button "Show Quote" at bounding box center [1073, 300] width 96 height 32
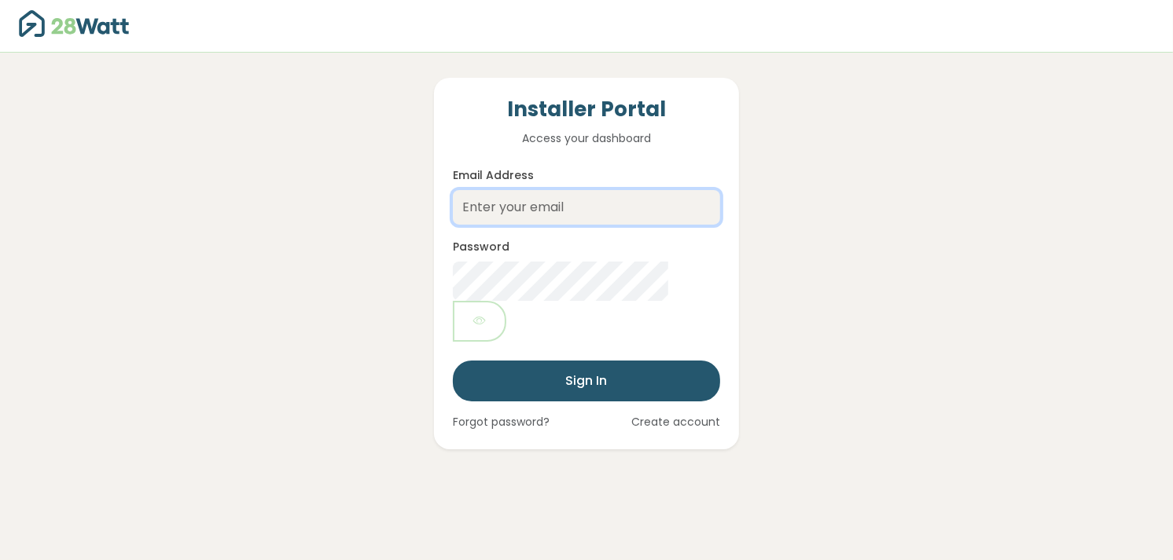
type input "[EMAIL_ADDRESS][DOMAIN_NAME]"
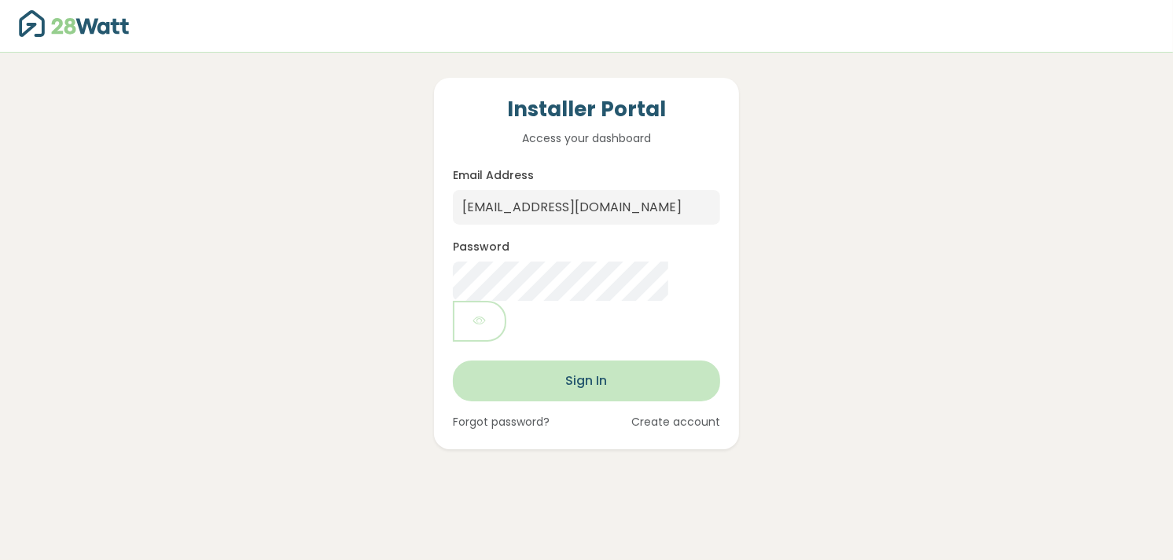
click at [595, 361] on button "Sign In" at bounding box center [586, 381] width 267 height 41
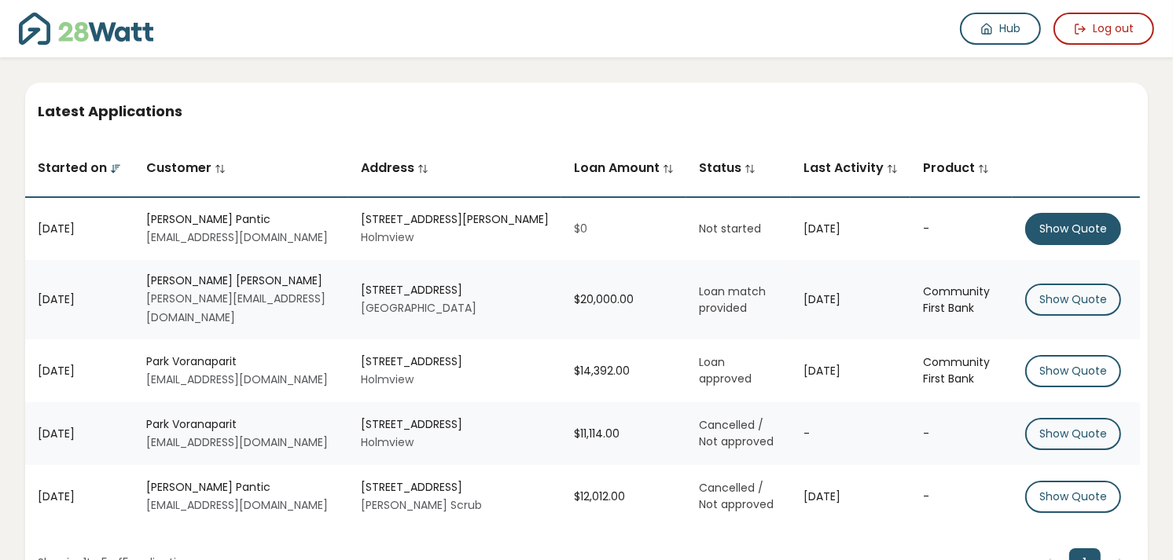
click at [1057, 229] on button "Show Quote" at bounding box center [1073, 229] width 96 height 32
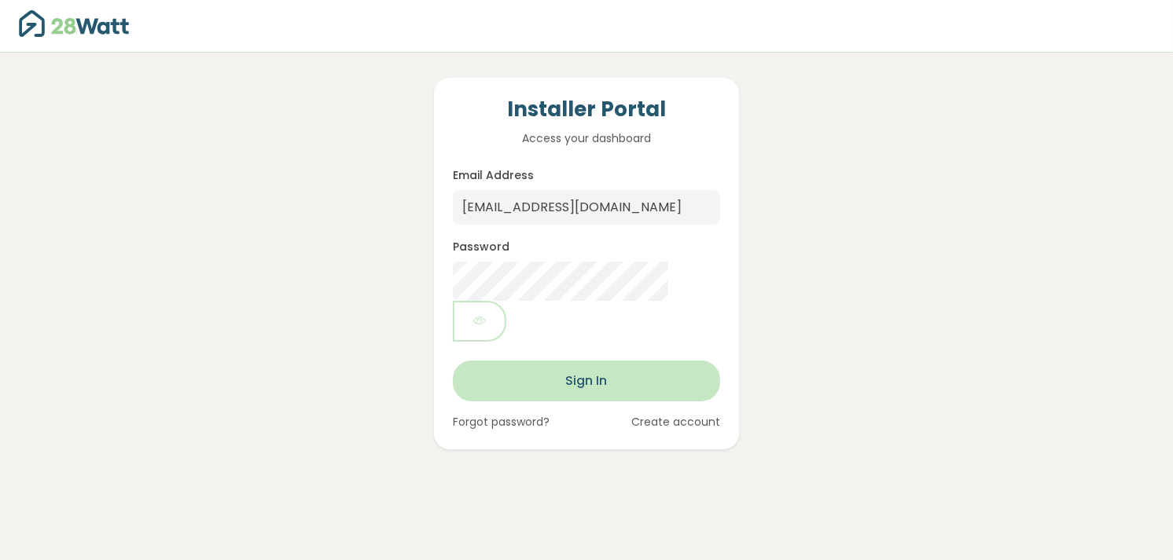
click at [612, 361] on button "Sign In" at bounding box center [586, 381] width 267 height 41
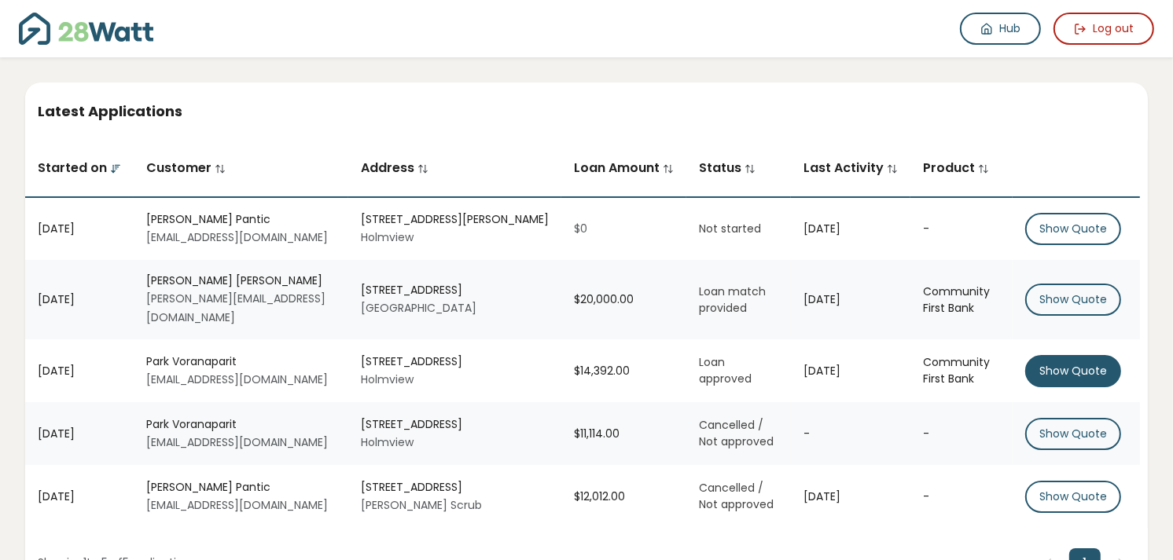
click at [1078, 359] on button "Show Quote" at bounding box center [1073, 371] width 96 height 32
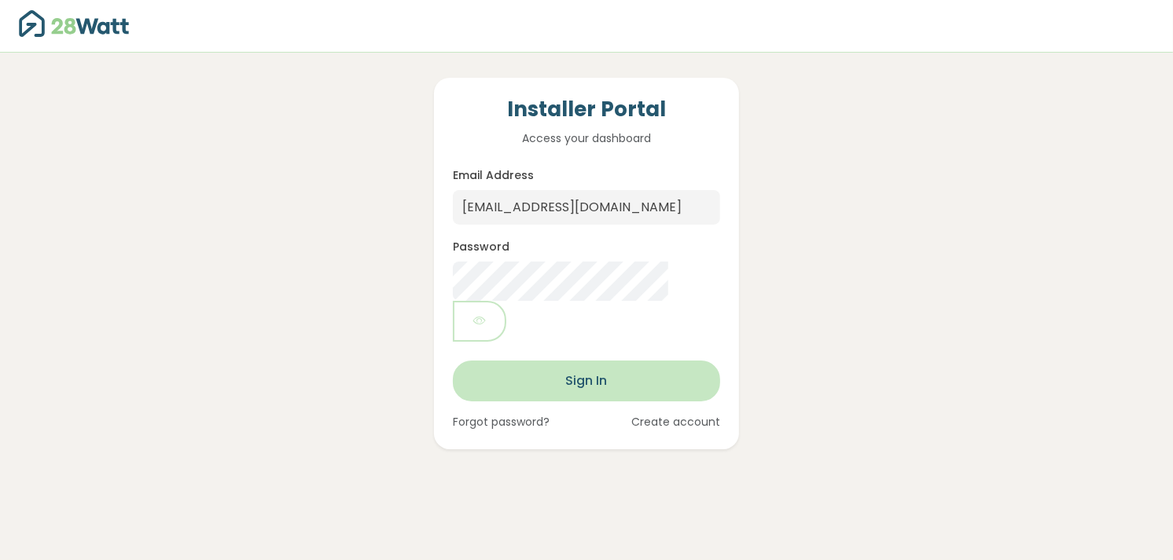
click at [611, 361] on button "Sign In" at bounding box center [586, 381] width 267 height 41
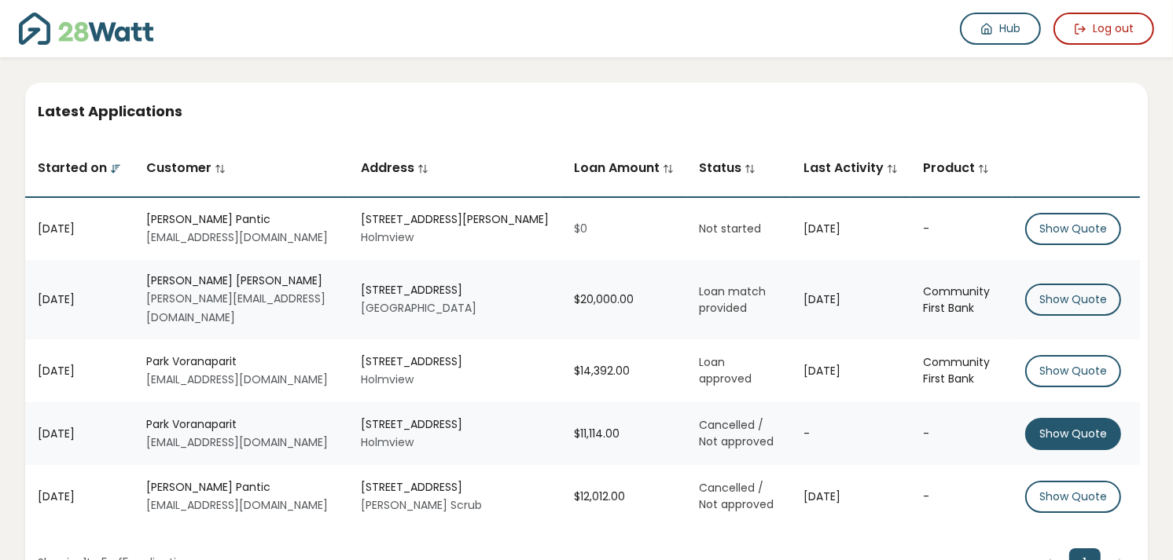
click at [1057, 427] on button "Show Quote" at bounding box center [1073, 434] width 96 height 32
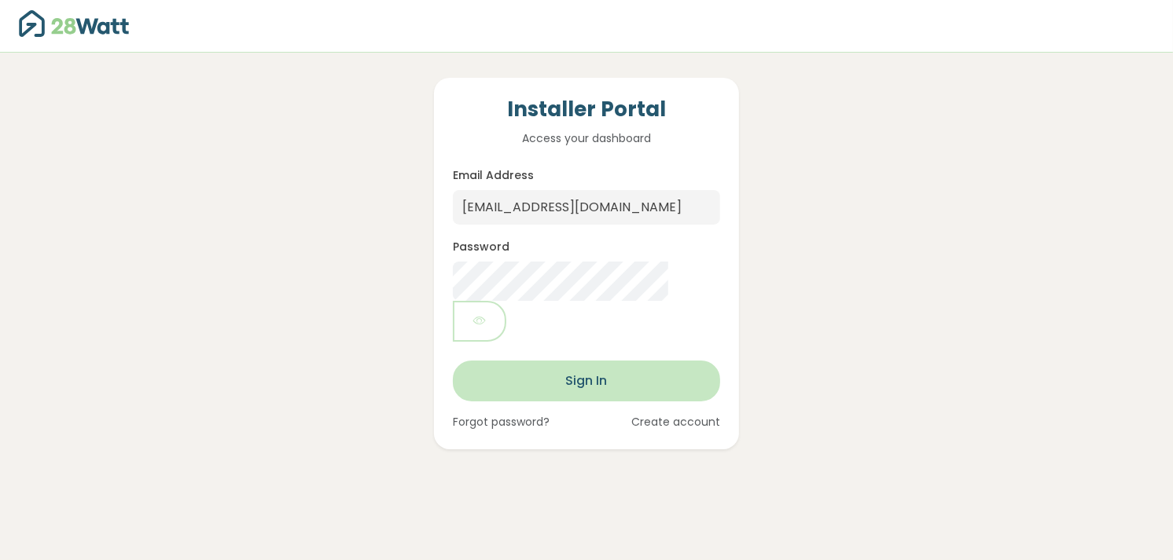
click at [603, 361] on button "Sign In" at bounding box center [586, 381] width 267 height 41
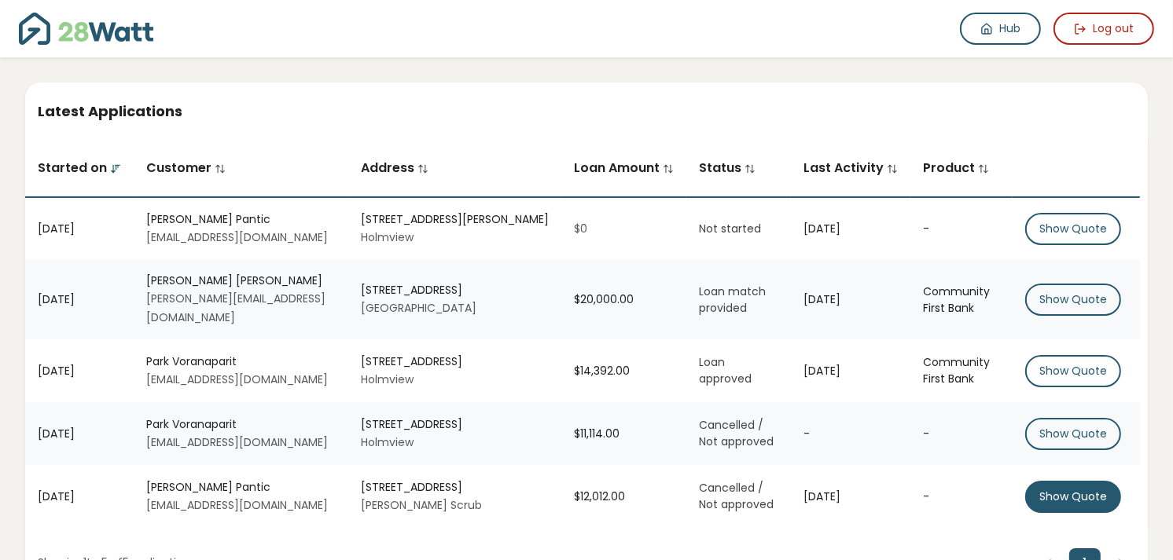
click at [1091, 493] on button "Show Quote" at bounding box center [1073, 497] width 96 height 32
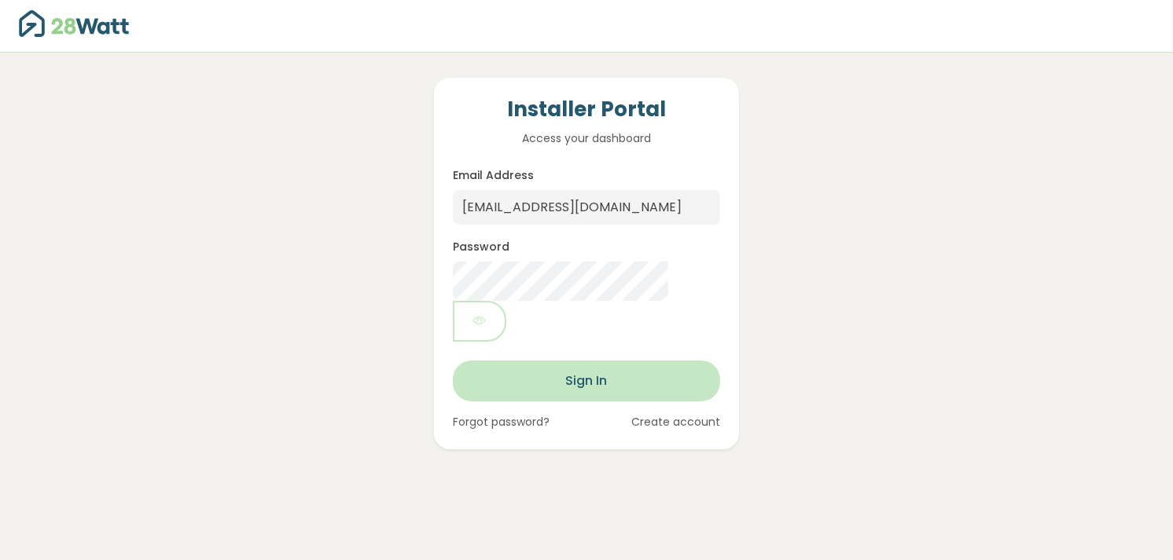
click at [582, 361] on button "Sign In" at bounding box center [586, 381] width 267 height 41
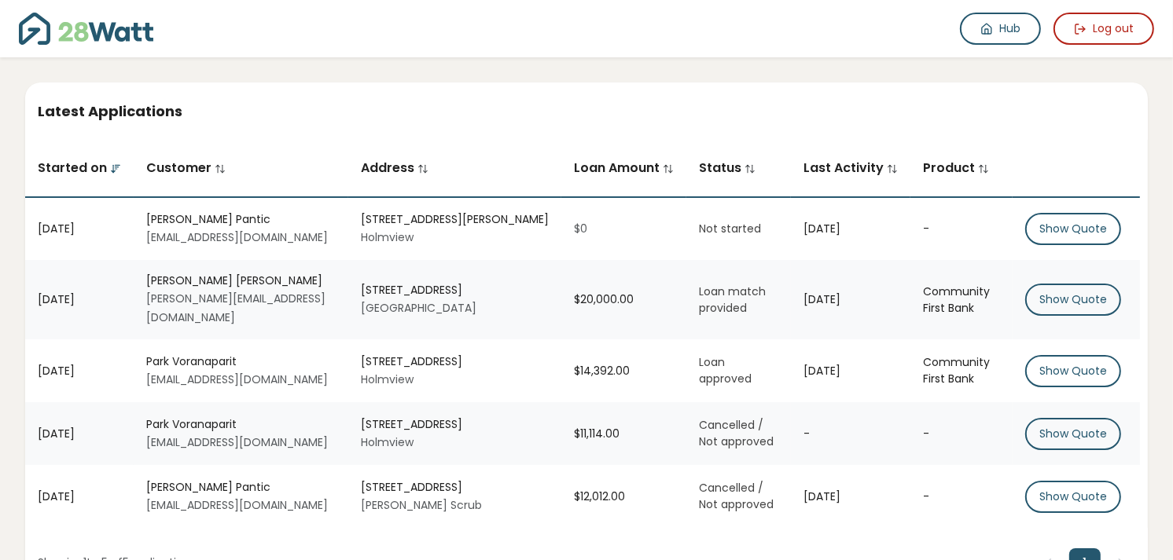
drag, startPoint x: 433, startPoint y: 413, endPoint x: 325, endPoint y: 410, distance: 108.5
click at [361, 417] on div "[STREET_ADDRESS]" at bounding box center [455, 425] width 188 height 17
copy div "[STREET_ADDRESS]"
click at [574, 402] on td "$11,114.00" at bounding box center [623, 433] width 125 height 63
